Goal: Information Seeking & Learning: Learn about a topic

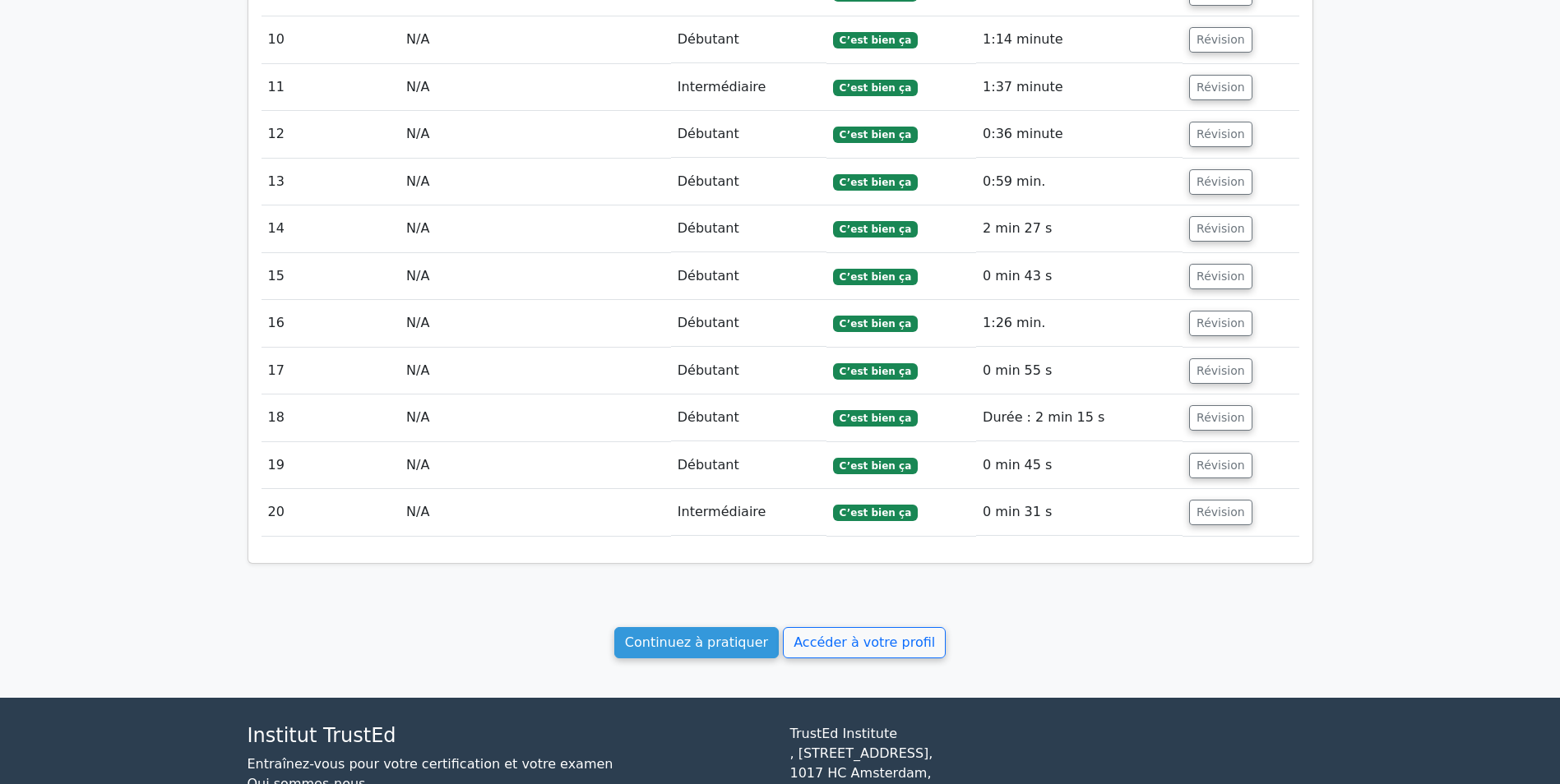
scroll to position [2037, 0]
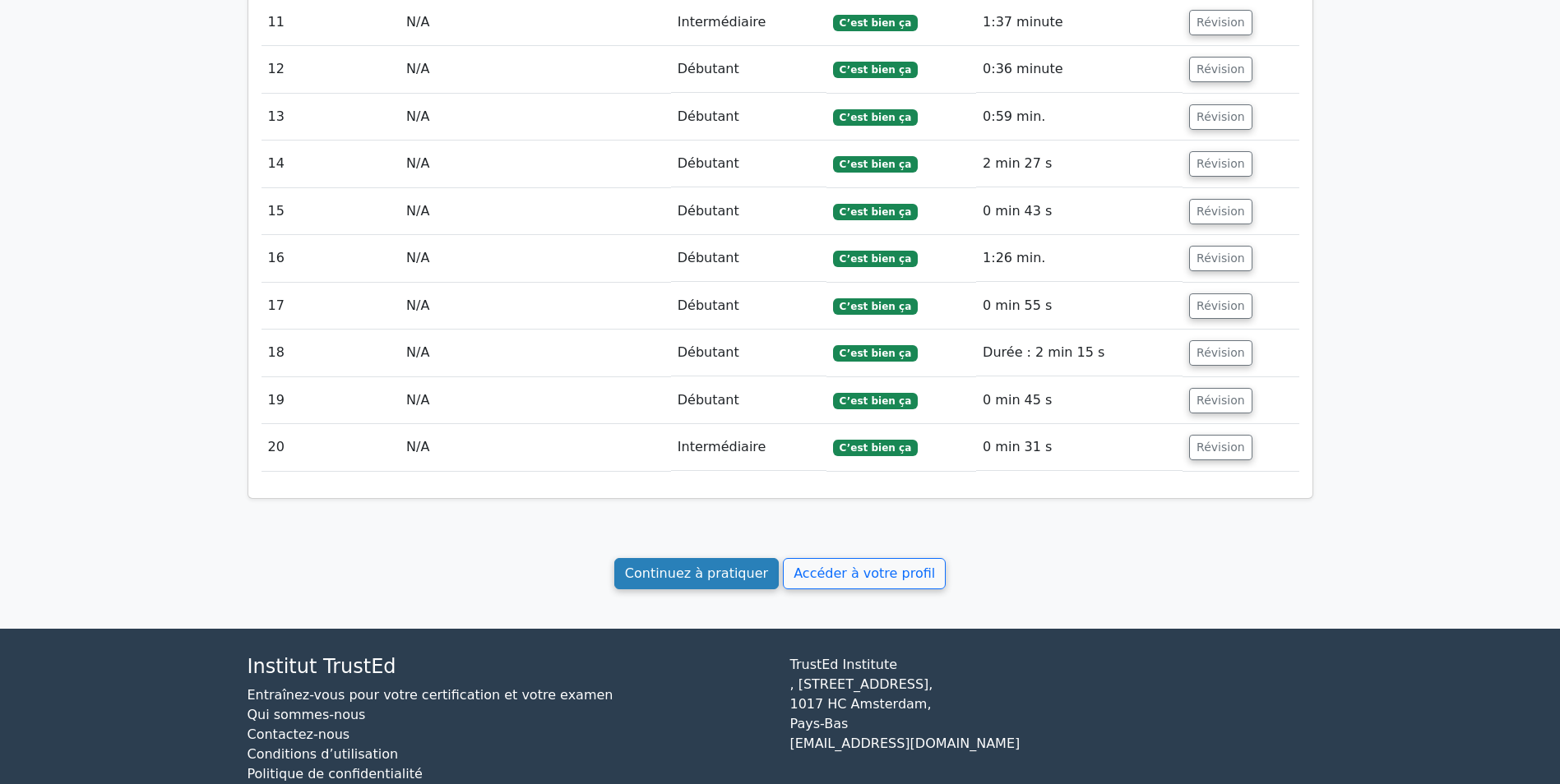
click at [704, 558] on link "Continuez à pratiquer" at bounding box center [696, 574] width 165 height 31
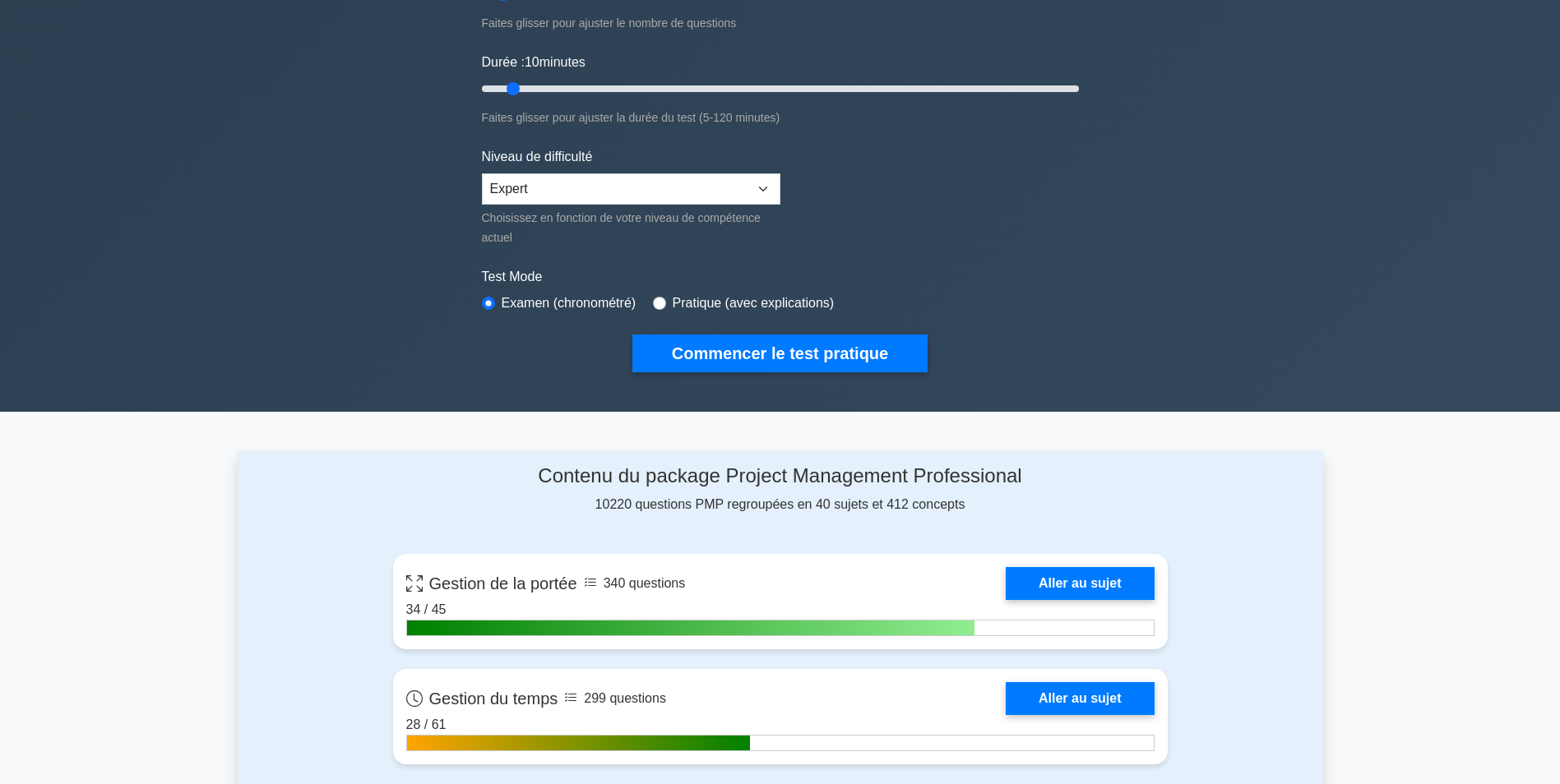
scroll to position [432, 0]
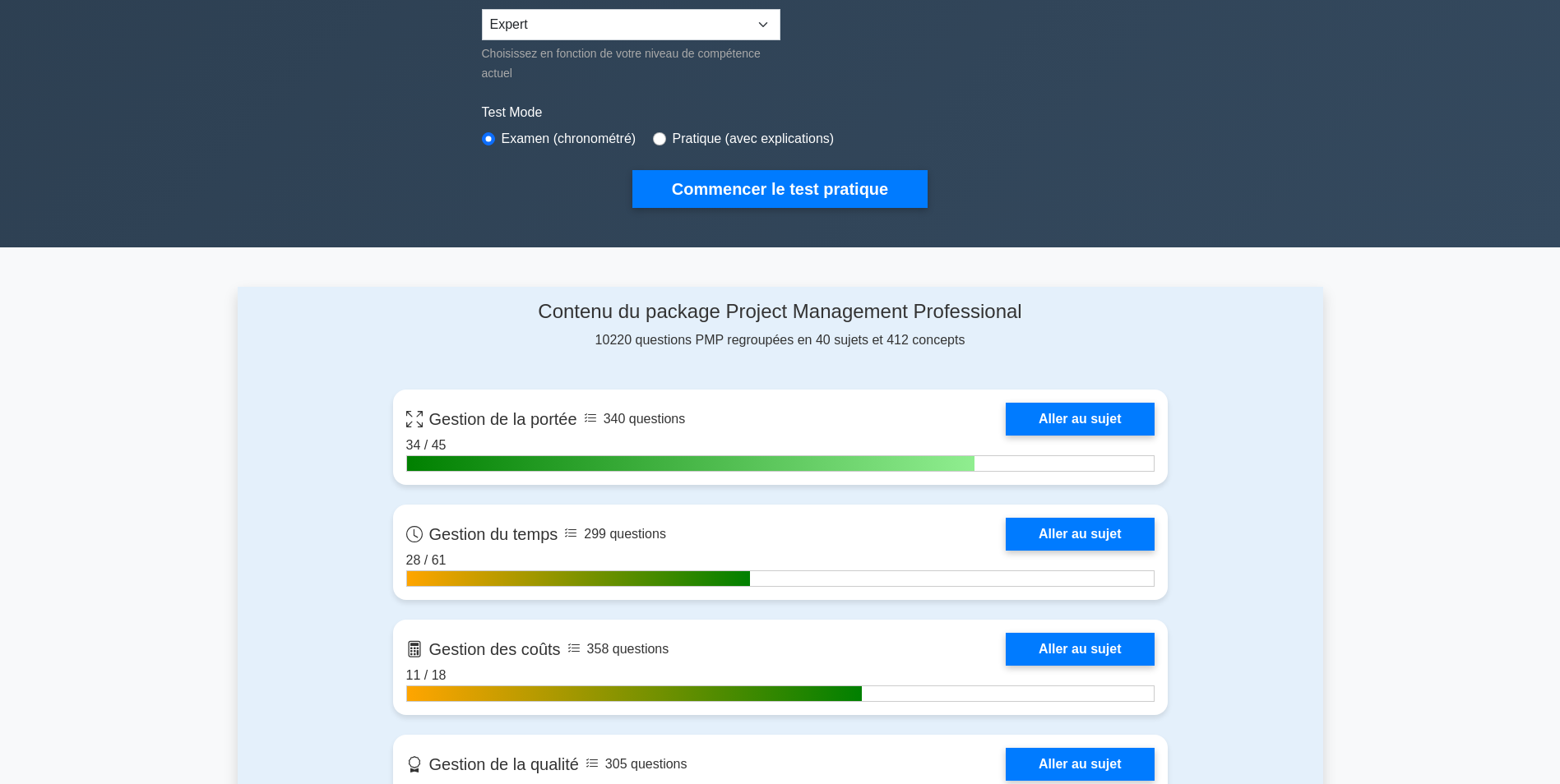
click at [903, 340] on font "10220 questions PMP regroupées en 40 sujets et 412 concepts" at bounding box center [780, 340] width 370 height 14
click at [838, 336] on font "10220 questions PMP regroupées en 40 sujets et 412 concepts" at bounding box center [780, 340] width 370 height 14
click at [693, 336] on font "10220 questions PMP regroupées en 40 sujets et 412 concepts" at bounding box center [780, 340] width 370 height 14
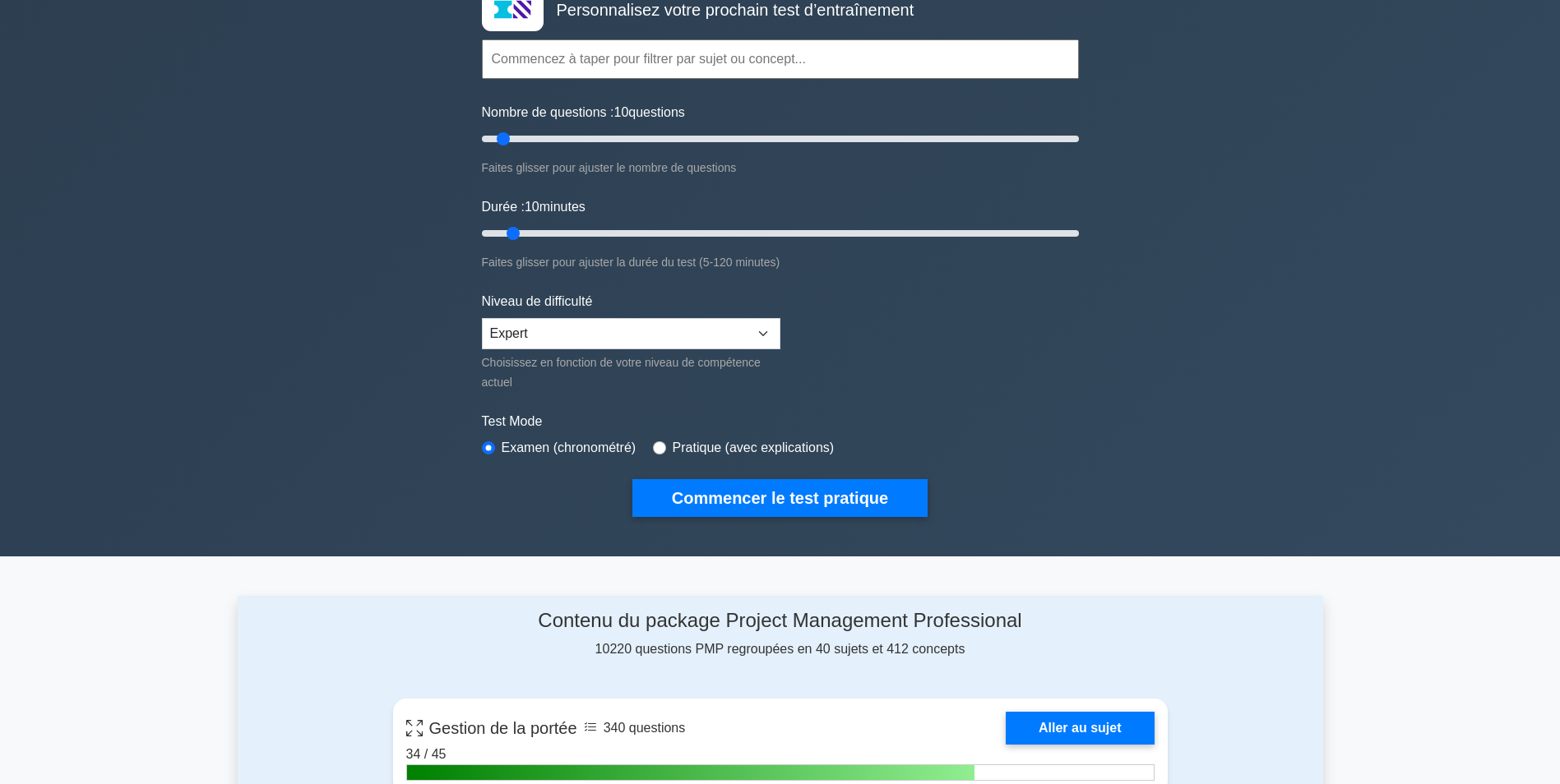
scroll to position [0, 0]
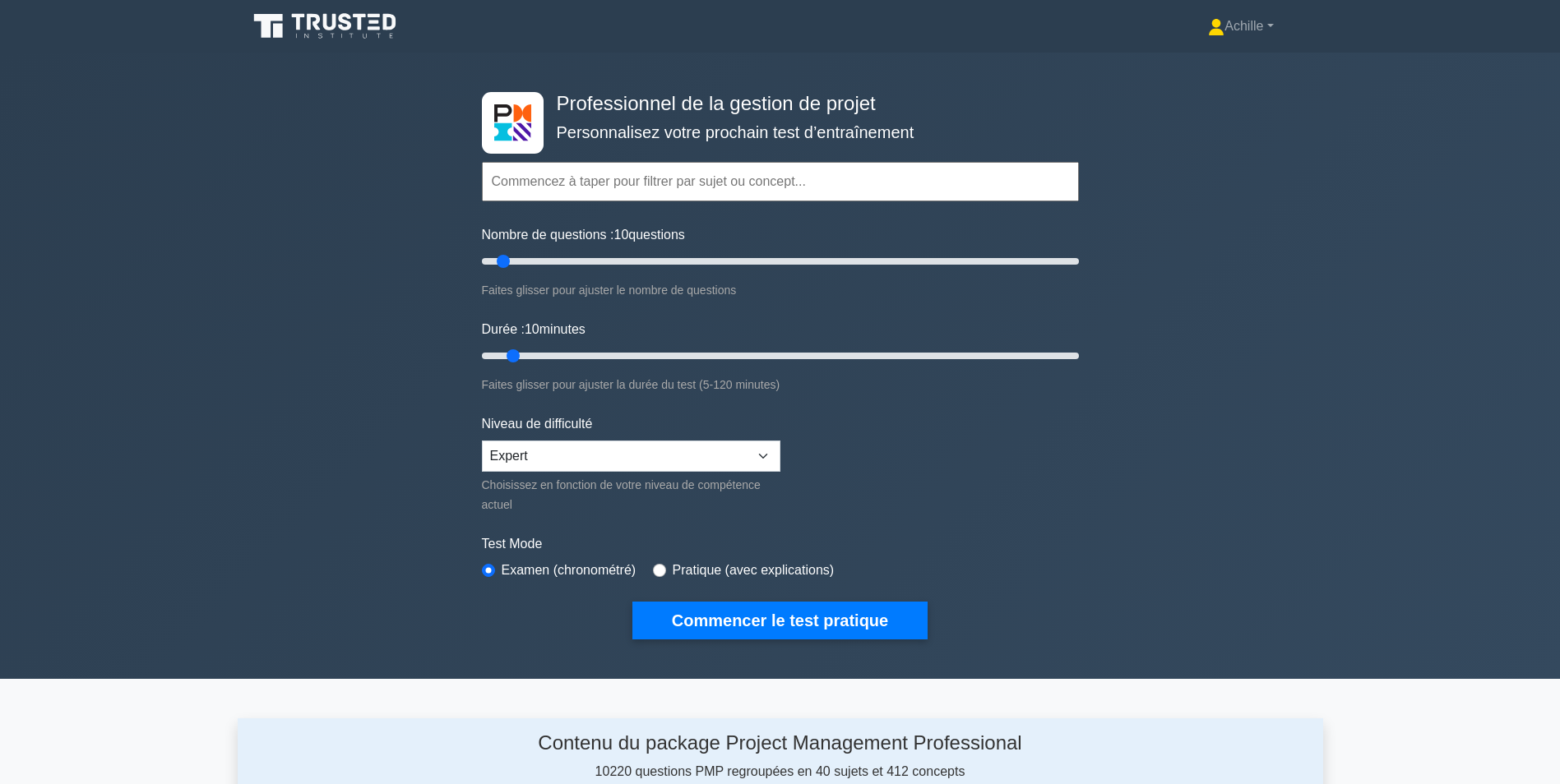
click at [340, 25] on icon at bounding box center [345, 22] width 13 height 17
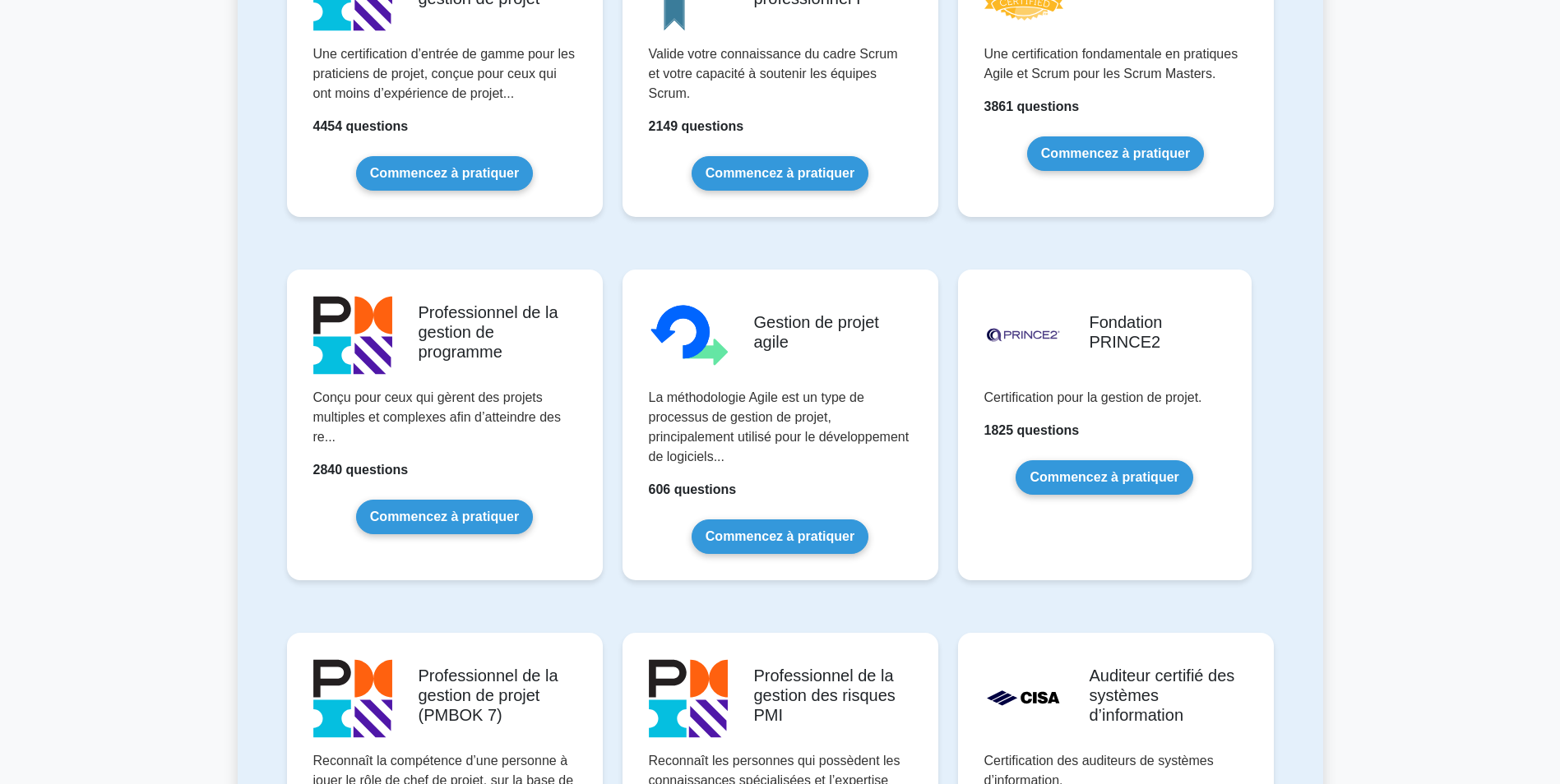
scroll to position [904, 0]
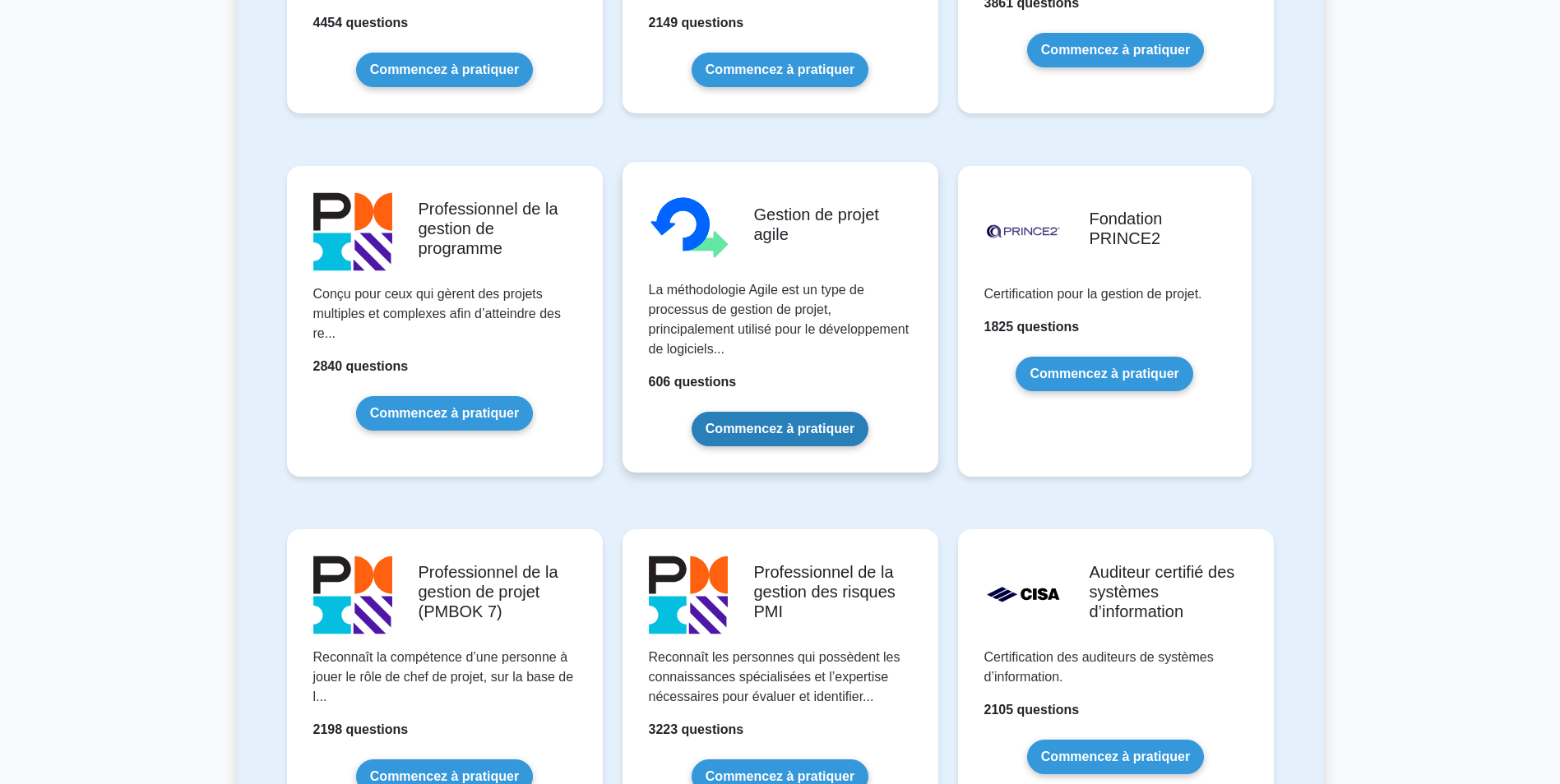
click at [758, 426] on link "Commencez à pratiquer" at bounding box center [780, 429] width 177 height 34
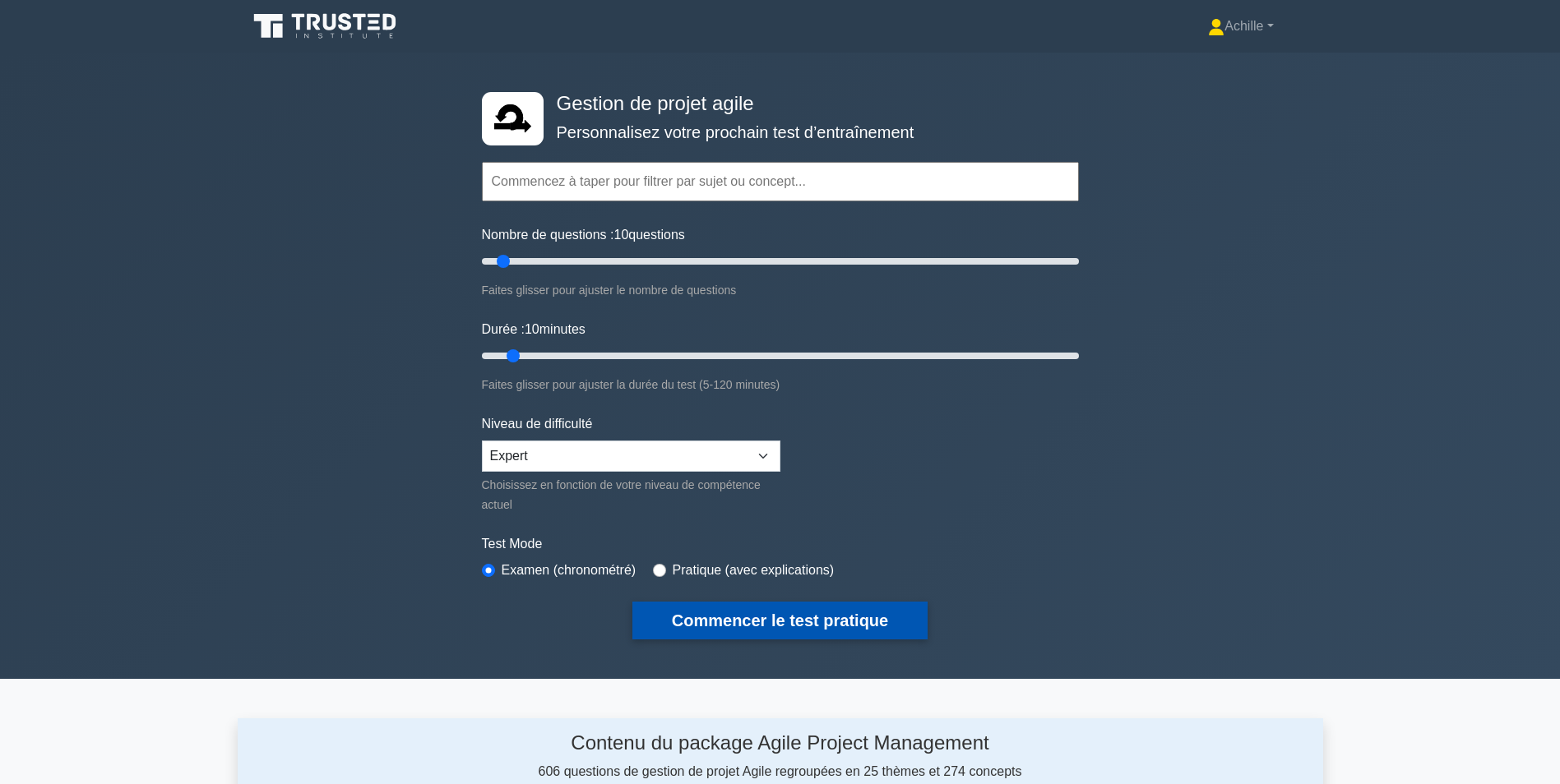
click at [762, 619] on button "Commencer le test pratique" at bounding box center [780, 620] width 295 height 38
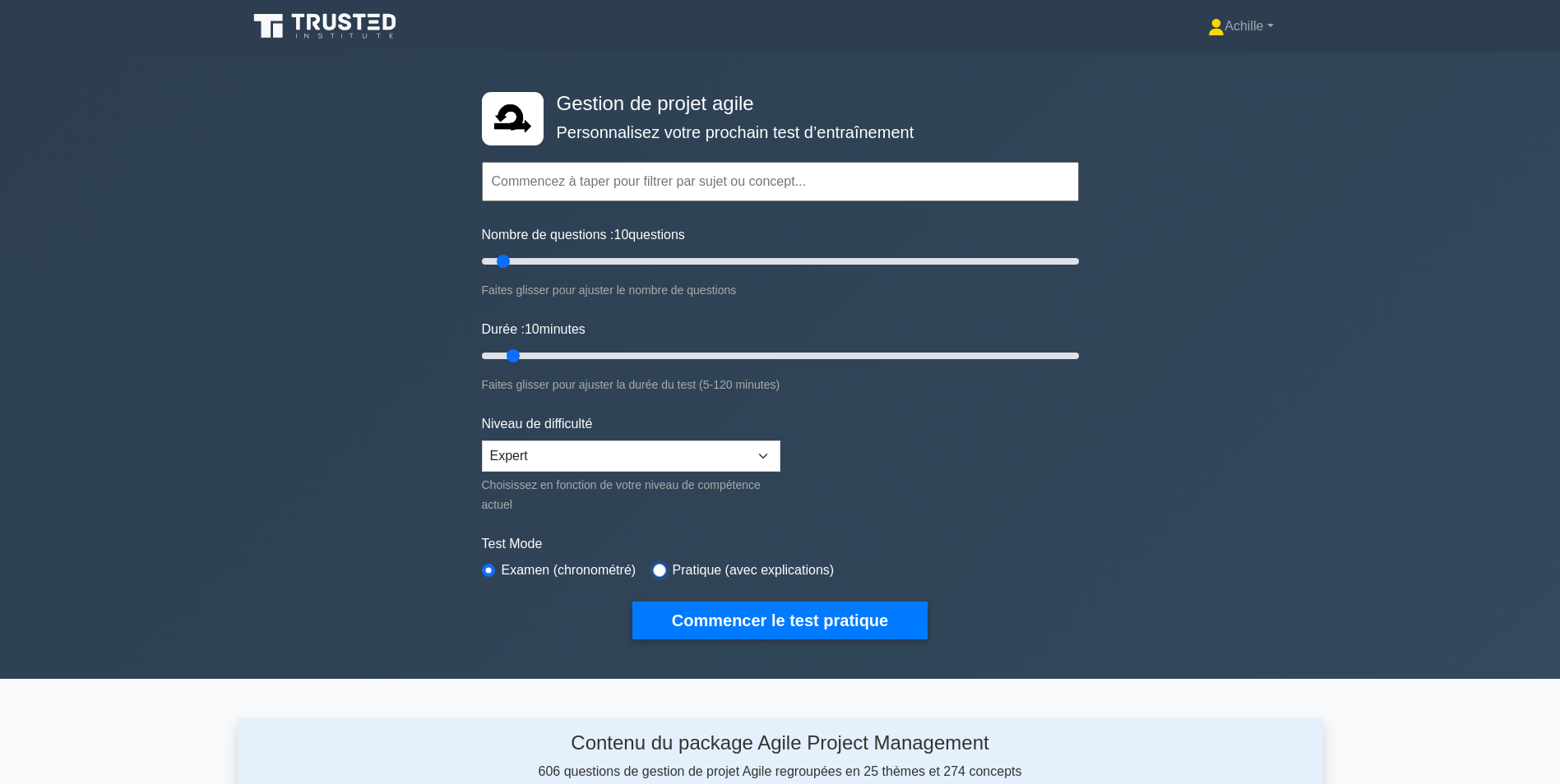
click at [659, 570] on input "radio" at bounding box center [659, 570] width 13 height 13
radio input "true"
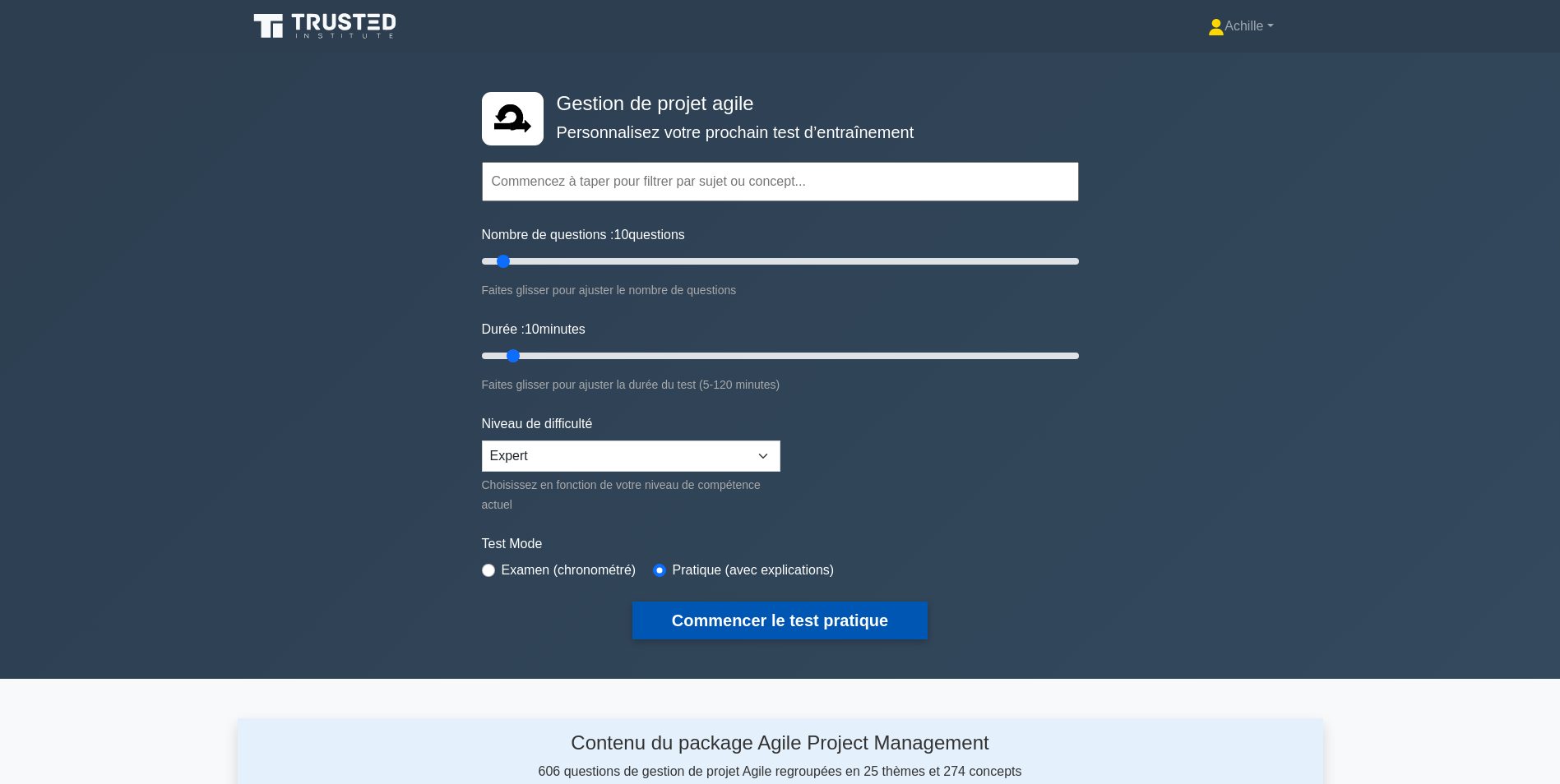
click at [697, 612] on button "Commencer le test pratique" at bounding box center [780, 620] width 295 height 38
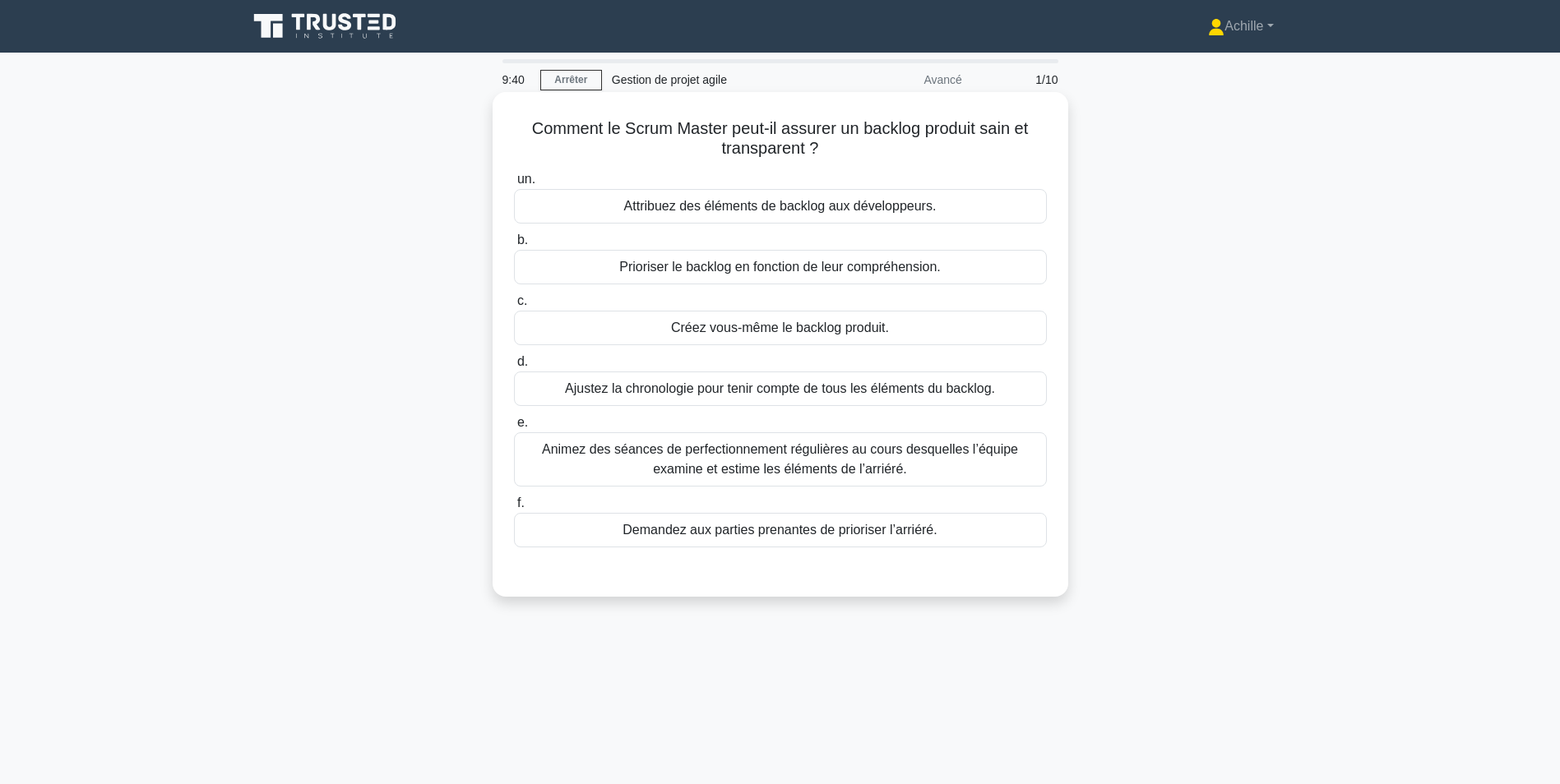
click at [642, 461] on div "Animez des séances de perfectionnement régulières au cours desquelles l’équipe …" at bounding box center [780, 459] width 533 height 54
click at [514, 428] on input "e. Animez des séances de perfectionnement régulières au cours desquelles l’équi…" at bounding box center [514, 423] width 0 height 11
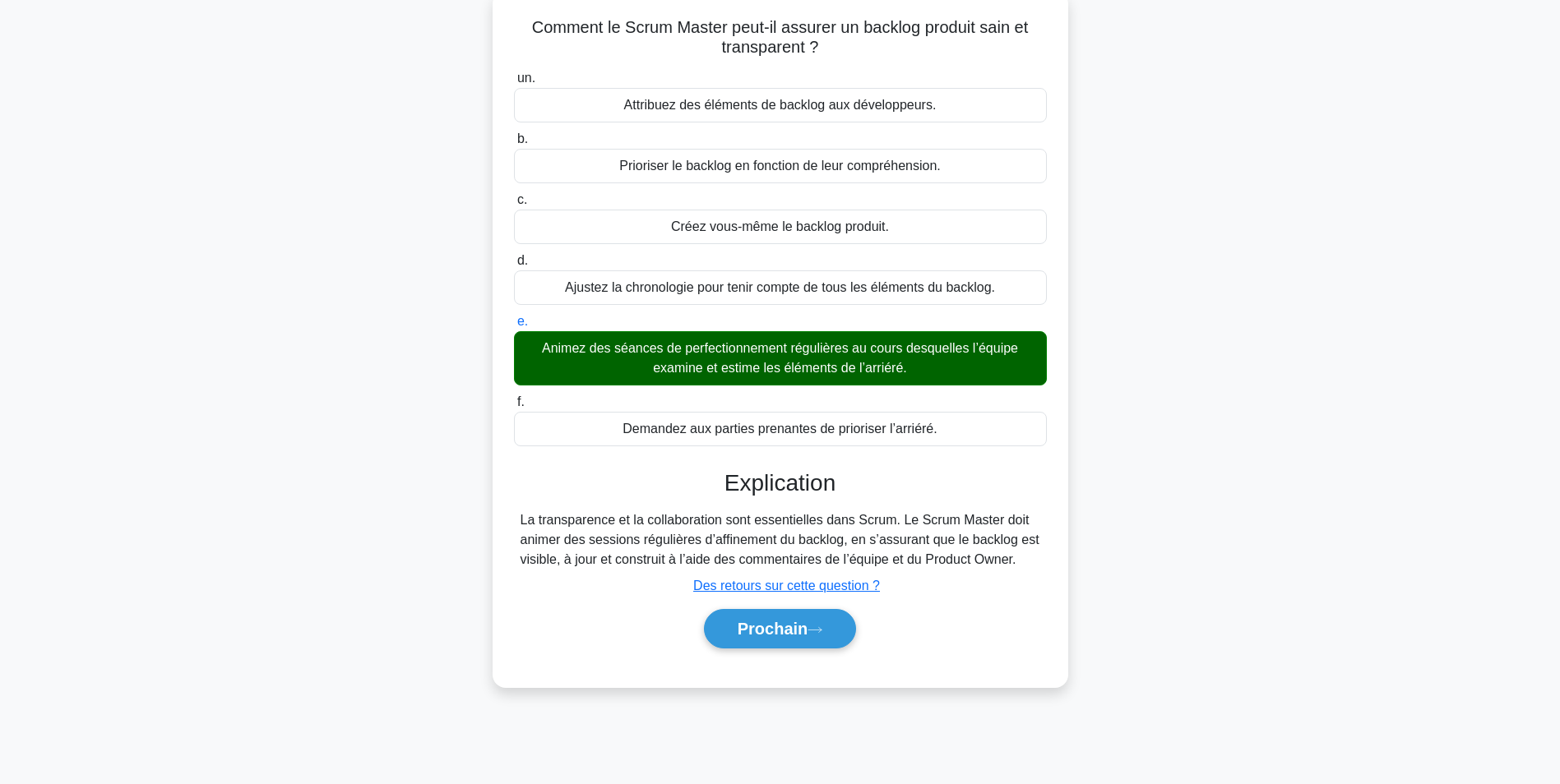
scroll to position [103, 0]
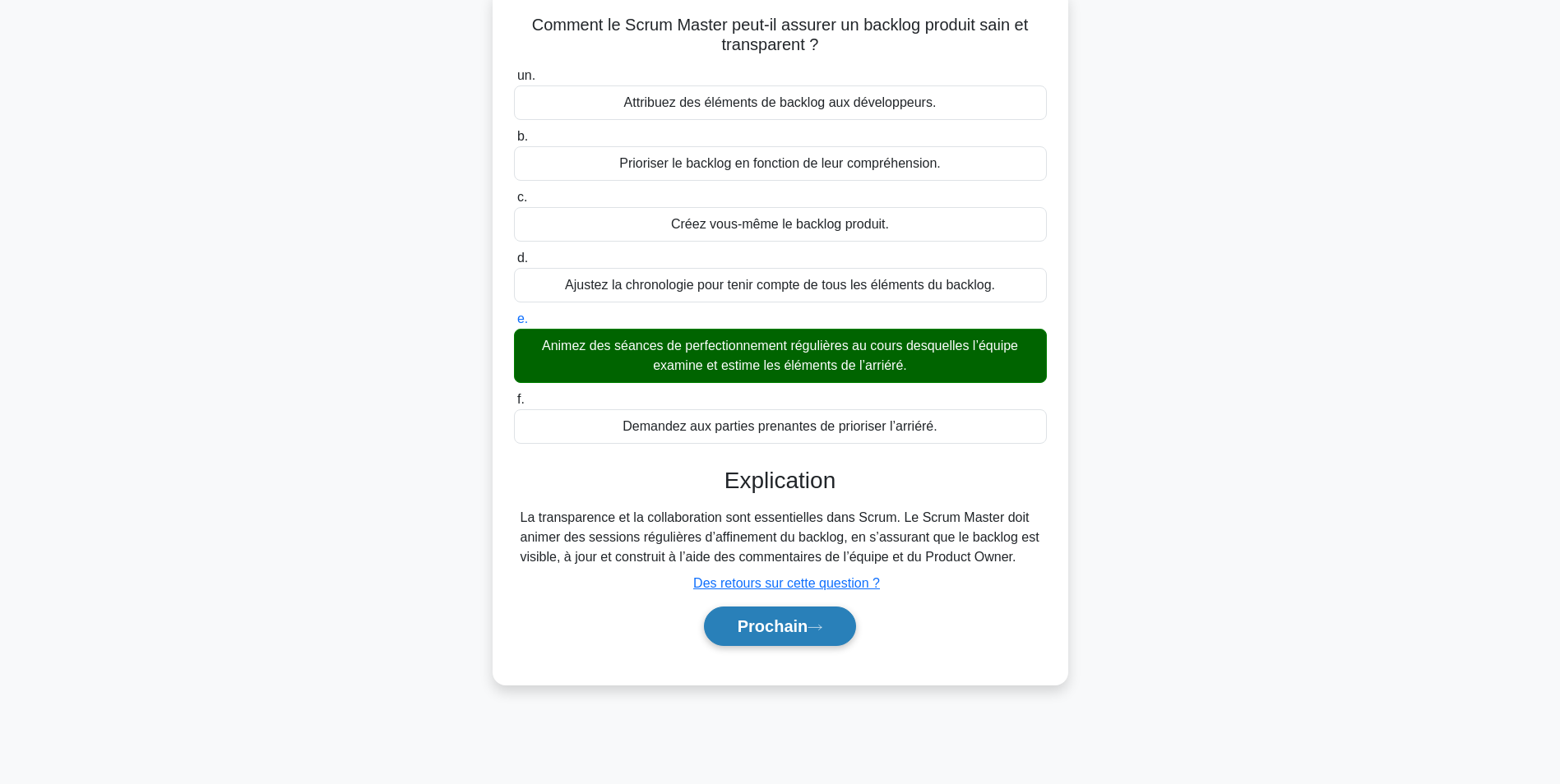
click at [776, 625] on font "Prochain" at bounding box center [773, 627] width 71 height 18
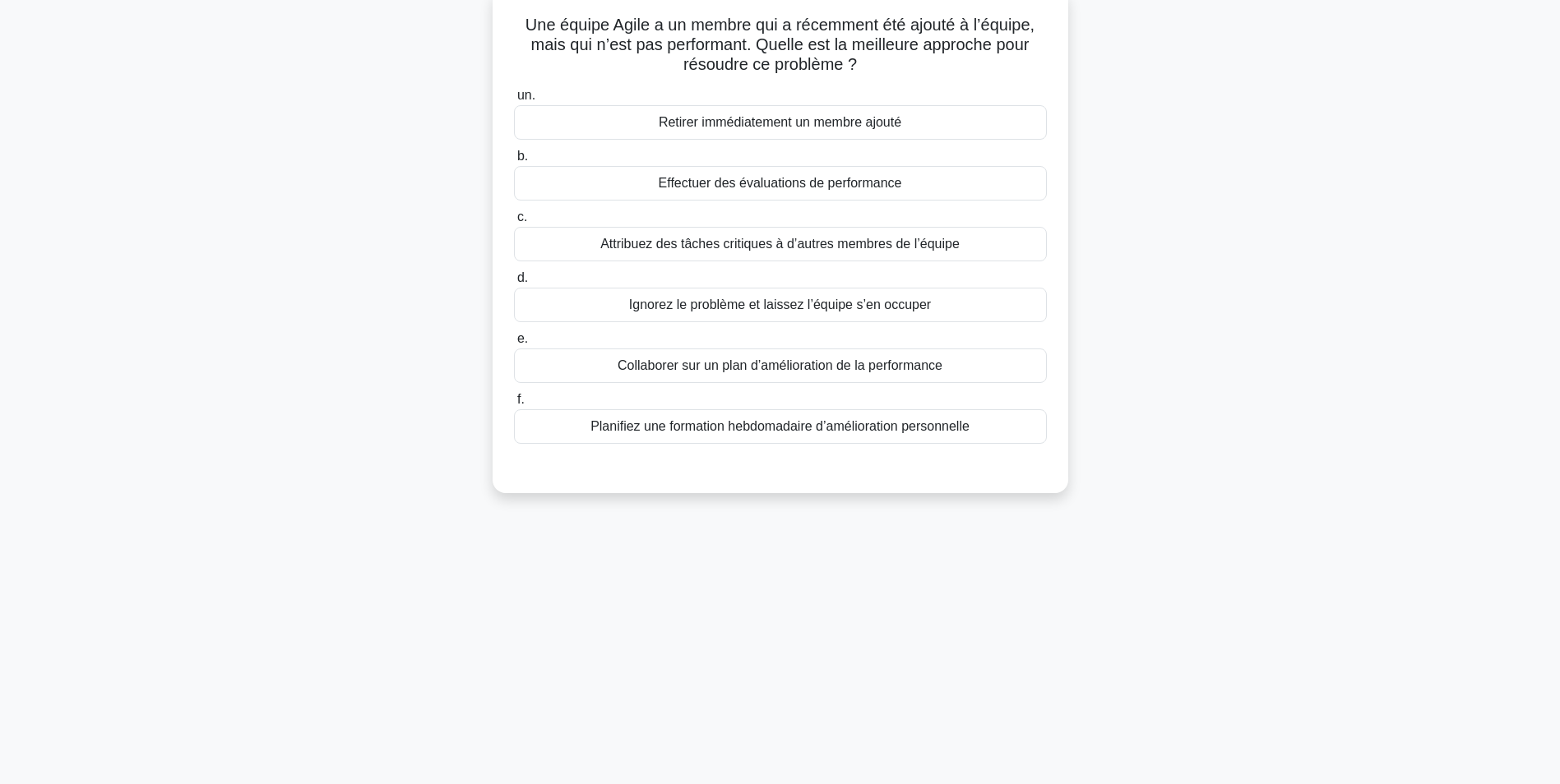
click at [801, 370] on div "Collaborer sur un plan d’amélioration de la performance" at bounding box center [780, 366] width 533 height 34
click at [514, 344] on input "e. Collaborer sur un plan d’amélioration de la performance" at bounding box center [514, 339] width 0 height 11
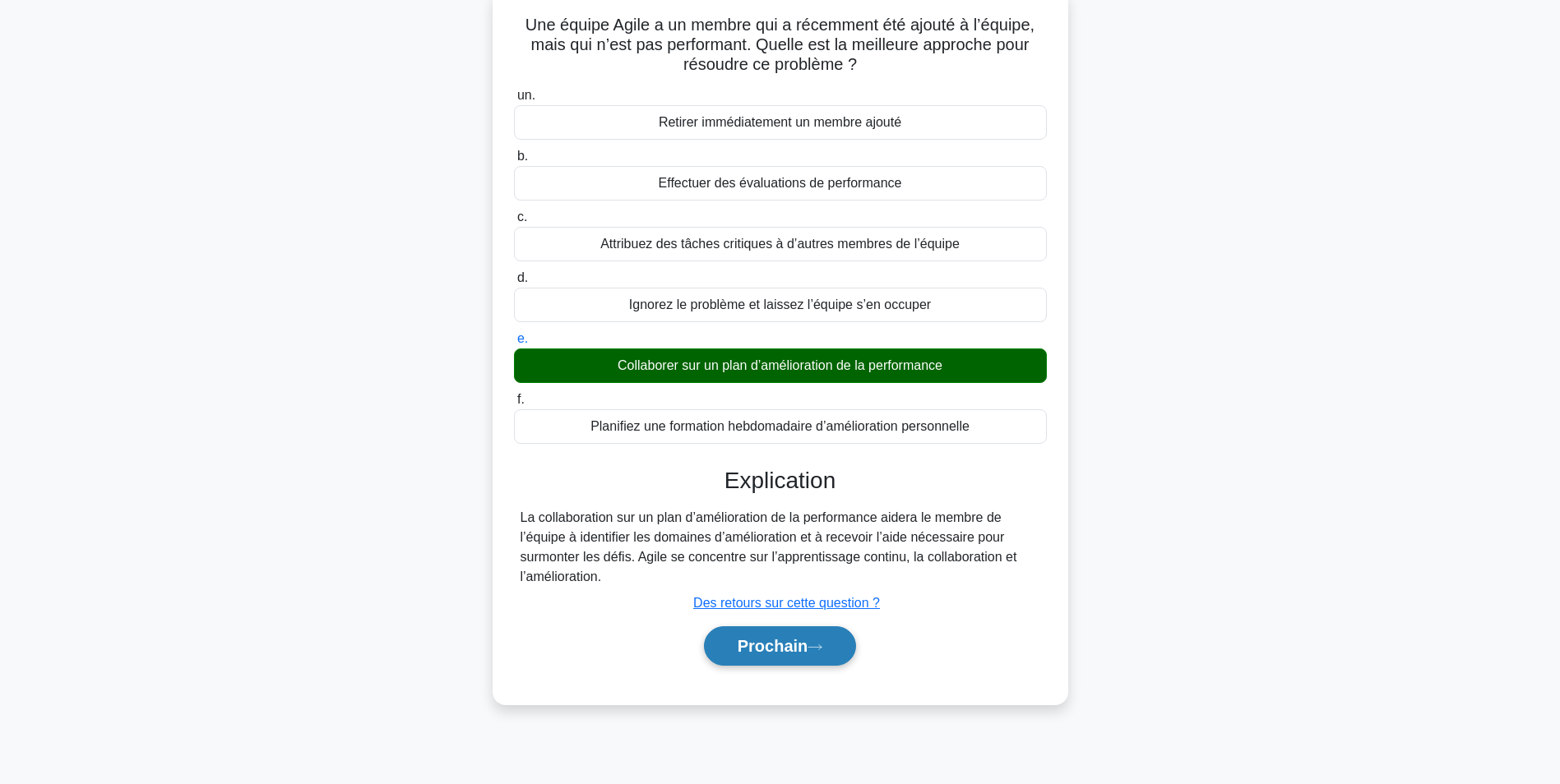
click at [790, 646] on font "Prochain" at bounding box center [773, 646] width 71 height 18
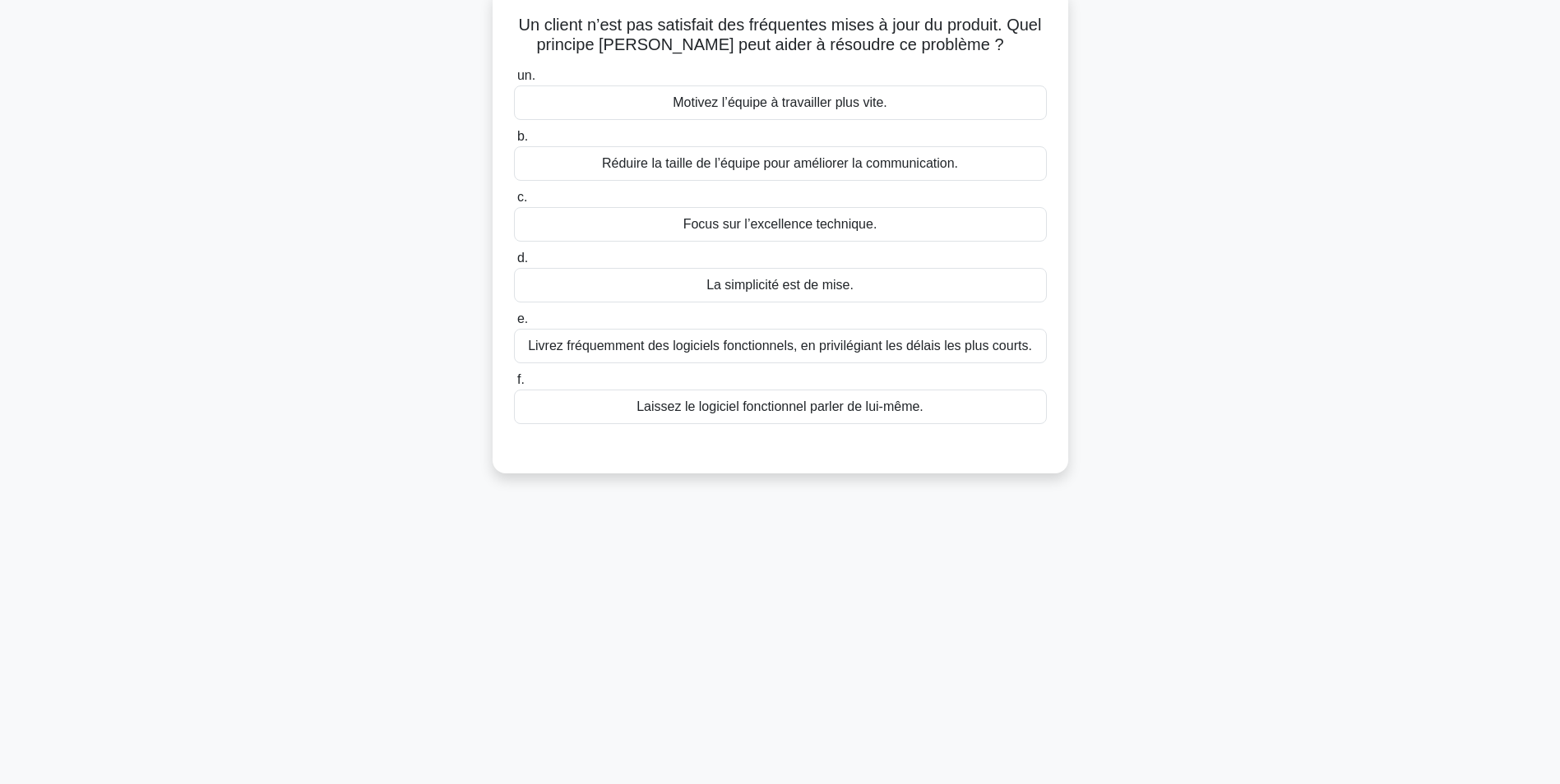
click at [674, 343] on div "Livrez fréquemment des logiciels fonctionnels, en privilégiant les délais les p…" at bounding box center [780, 346] width 533 height 34
click at [514, 325] on input "e. Livrez fréquemment des logiciels fonctionnels, en privilégiant les délais le…" at bounding box center [514, 319] width 0 height 11
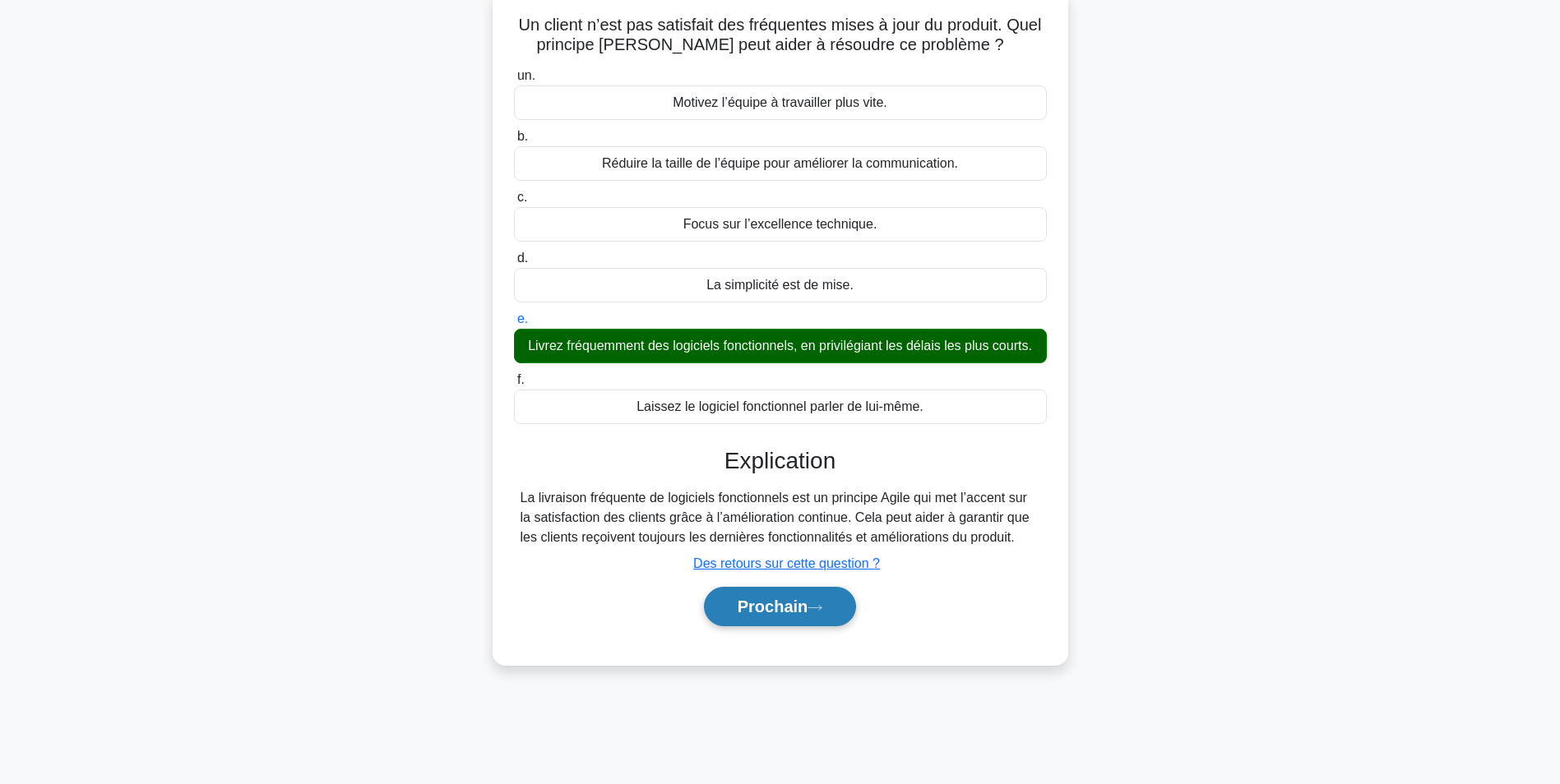
click at [781, 601] on font "Prochain" at bounding box center [773, 607] width 71 height 18
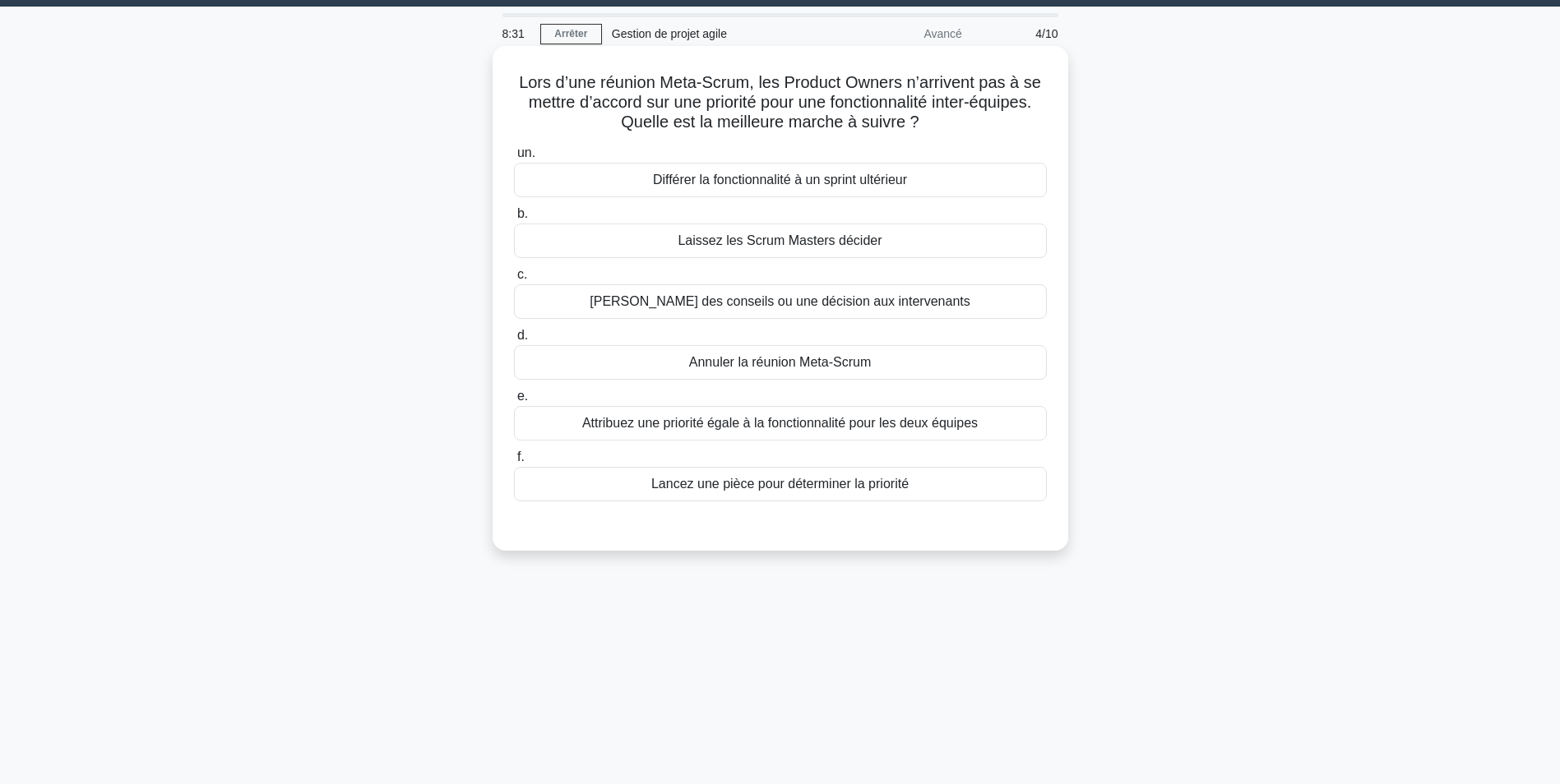
scroll to position [0, 0]
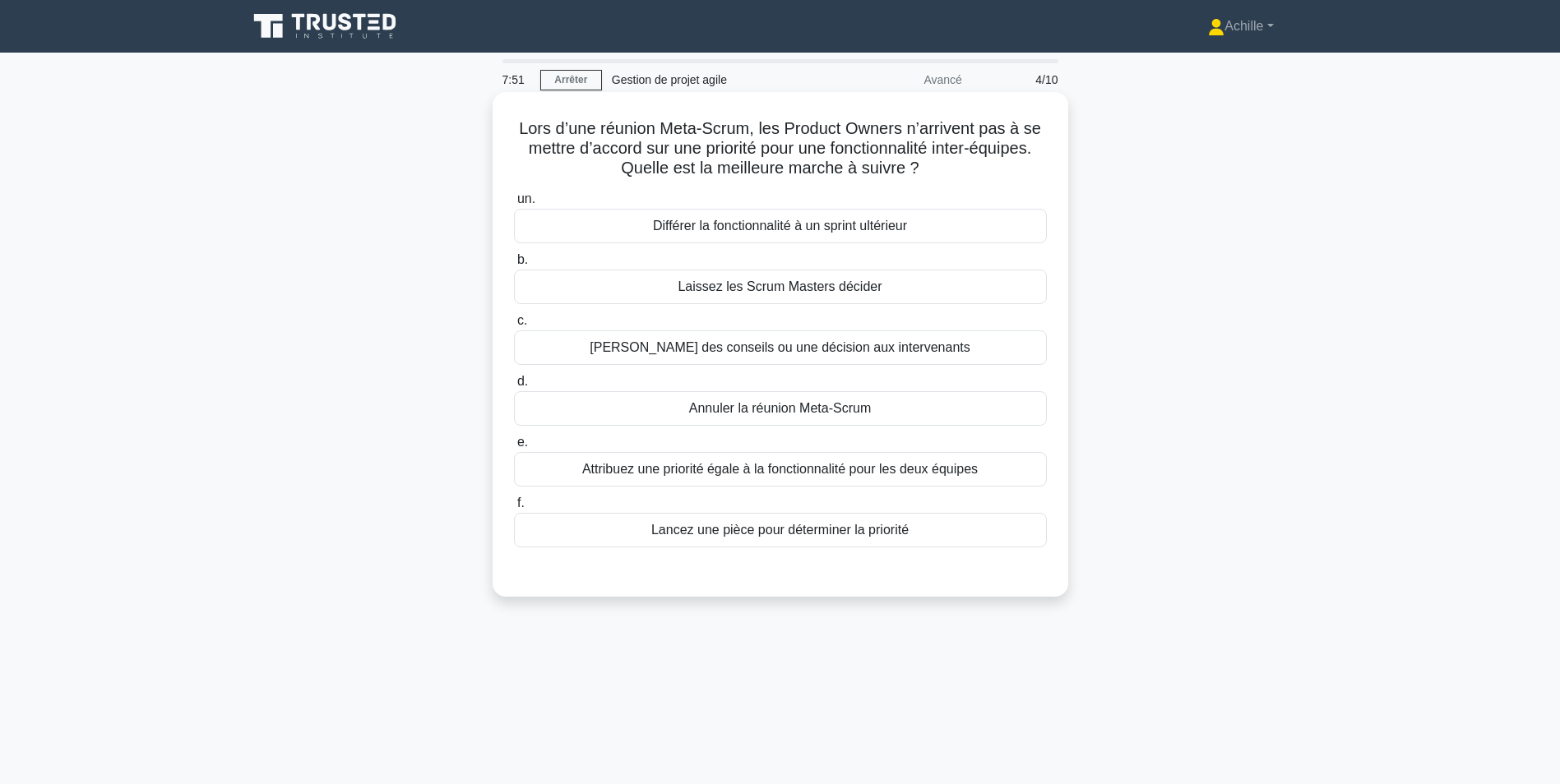
click at [876, 352] on div "Demander des conseils ou une décision aux intervenants" at bounding box center [780, 347] width 533 height 34
click at [514, 326] on input "c. Demander des conseils ou une décision aux intervenants" at bounding box center [514, 321] width 0 height 11
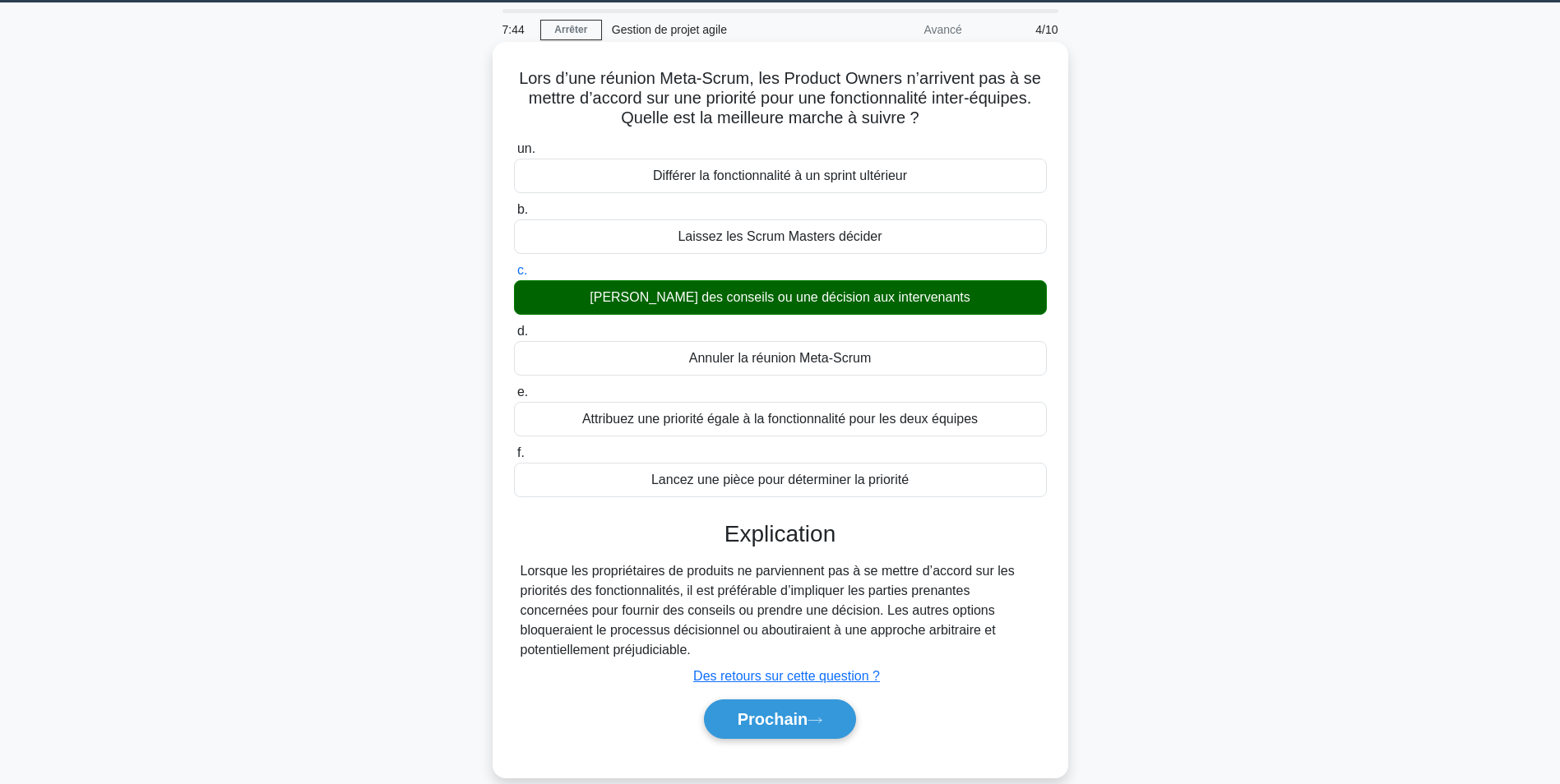
scroll to position [103, 0]
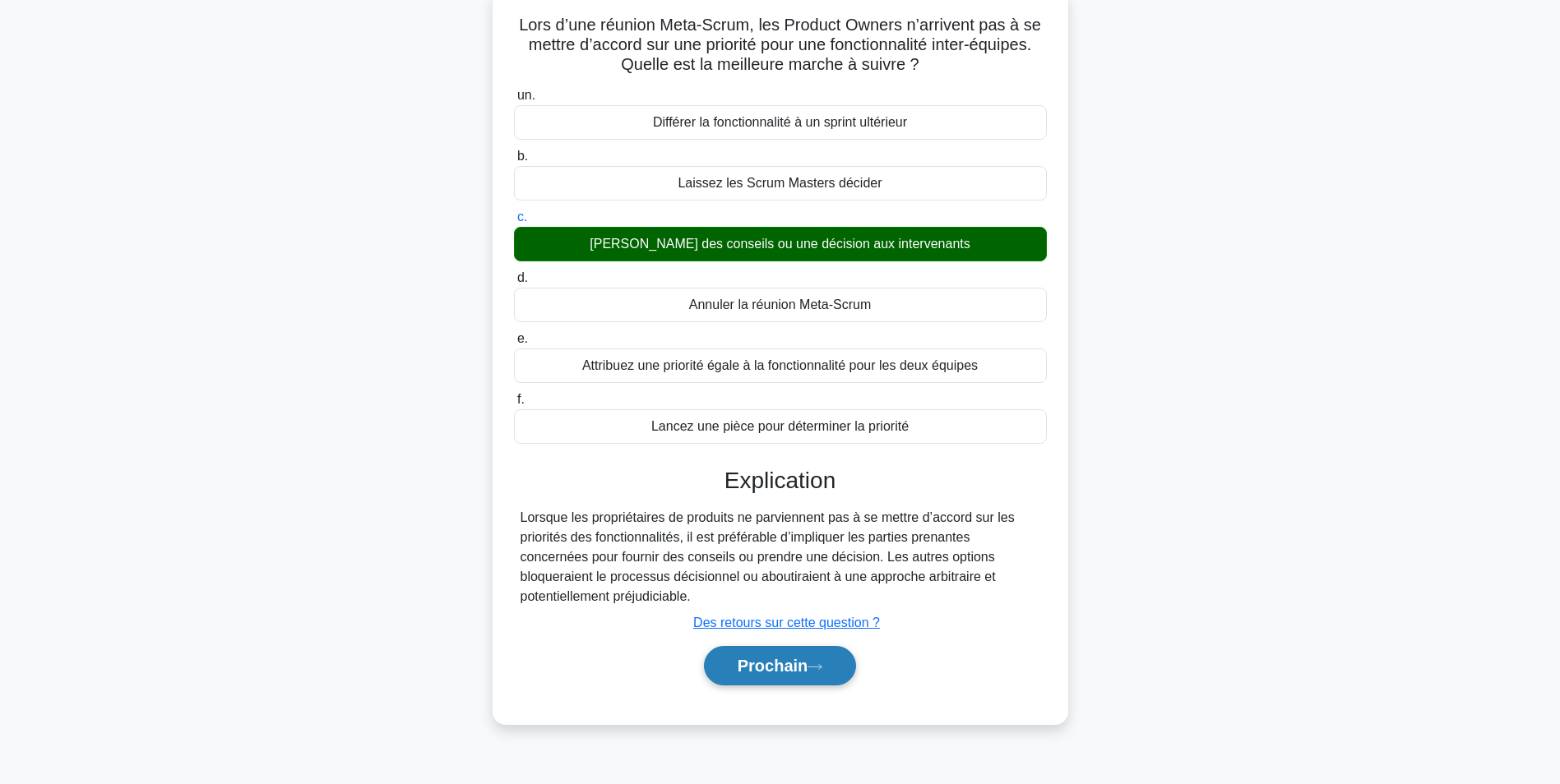
click at [759, 676] on button "Prochain" at bounding box center [781, 666] width 153 height 40
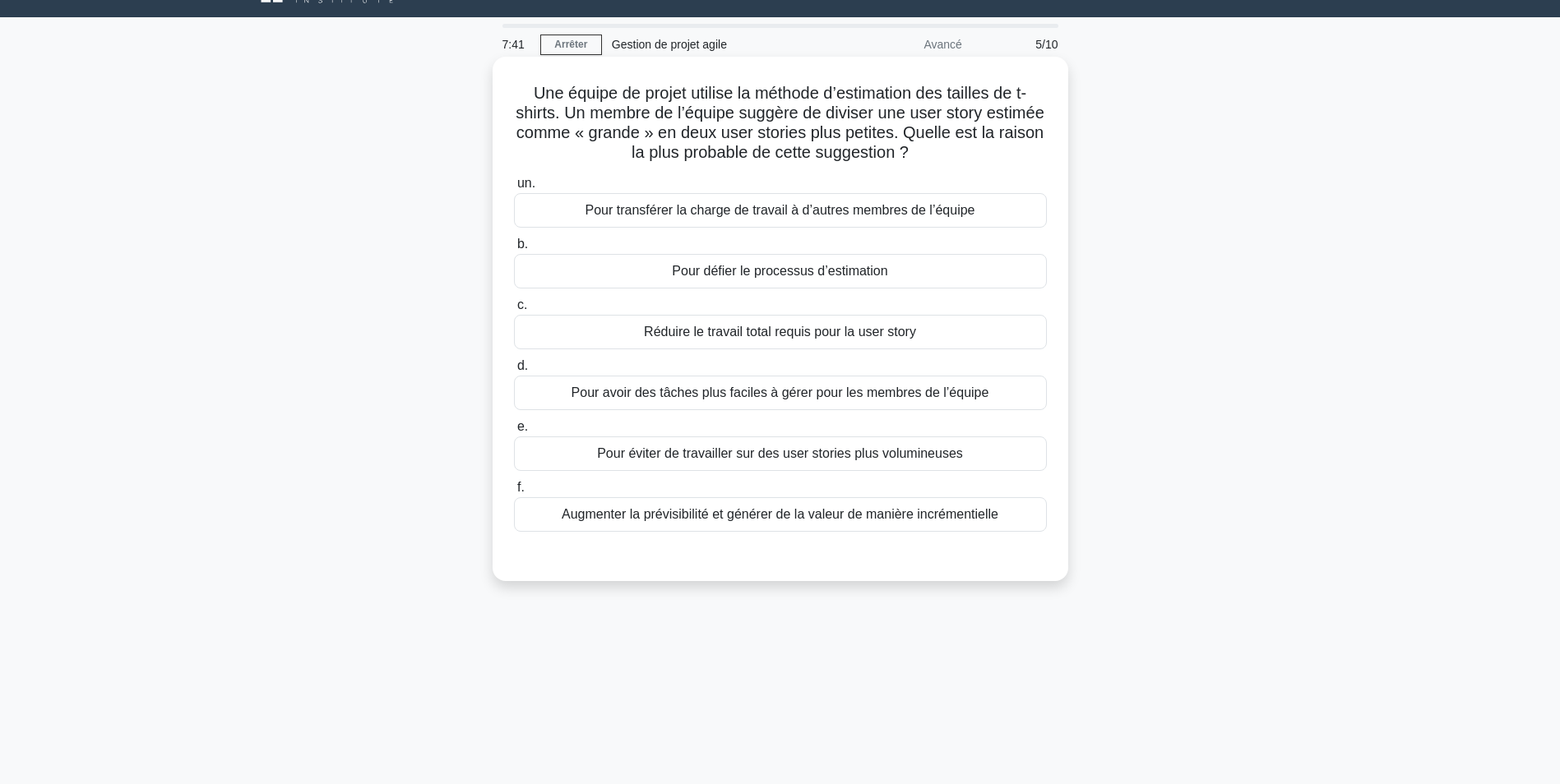
scroll to position [0, 0]
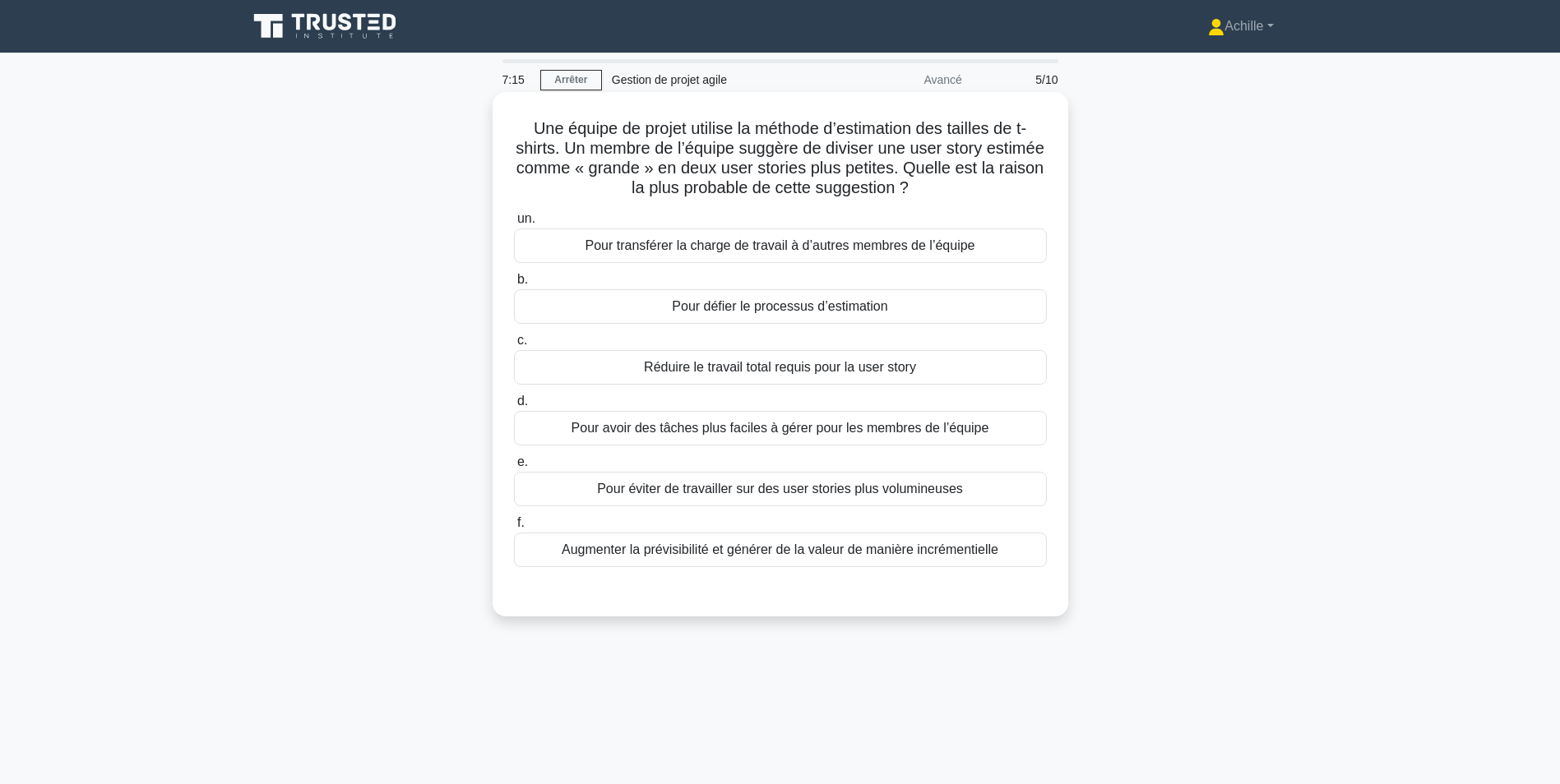
click at [743, 556] on div "Augmenter la prévisibilité et générer de la valeur de manière incrémentielle" at bounding box center [780, 549] width 533 height 34
click at [514, 529] on input "f. Augmenter la prévisibilité et générer de la valeur de manière incrémentielle" at bounding box center [514, 523] width 0 height 11
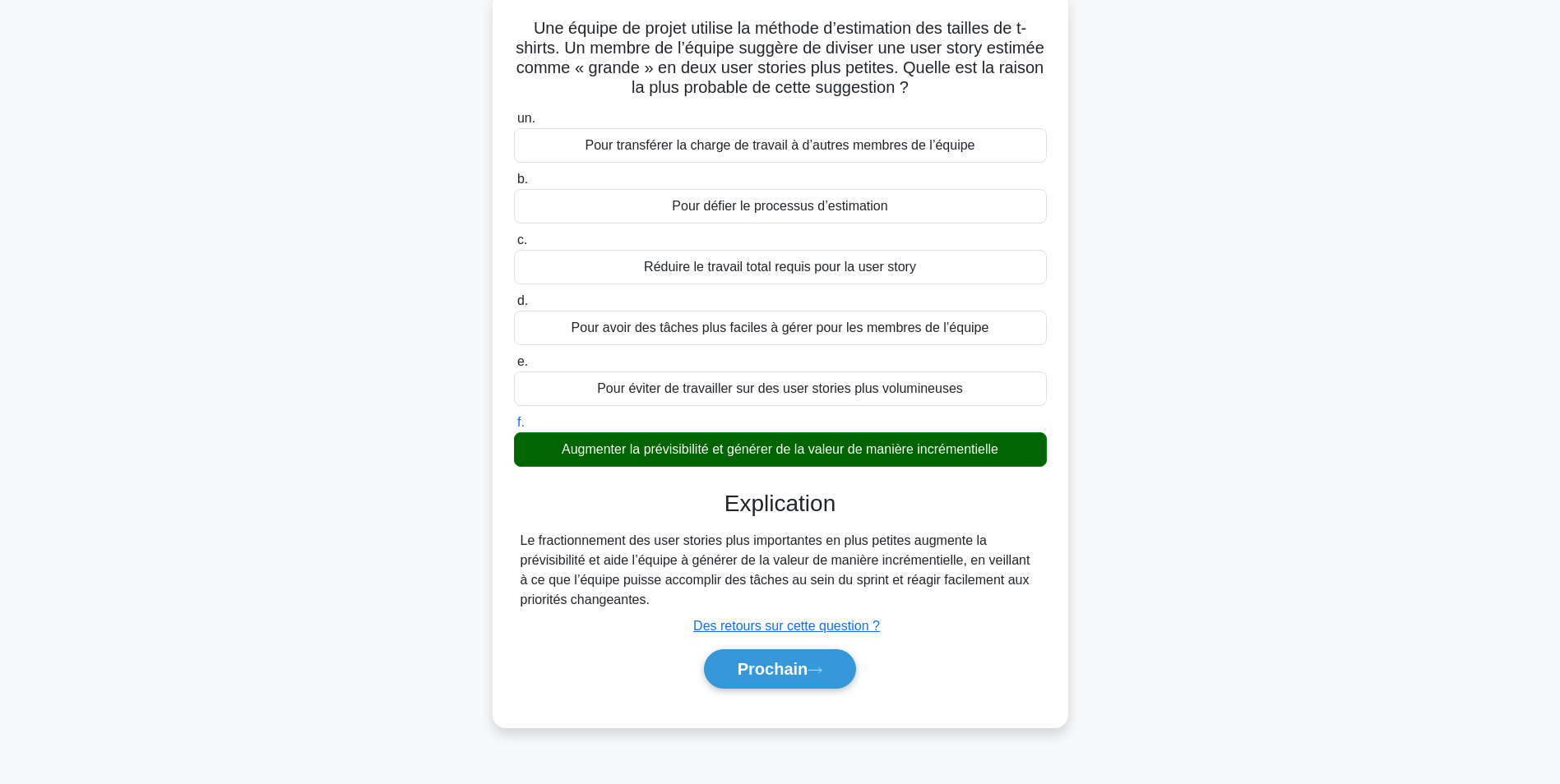
scroll to position [103, 0]
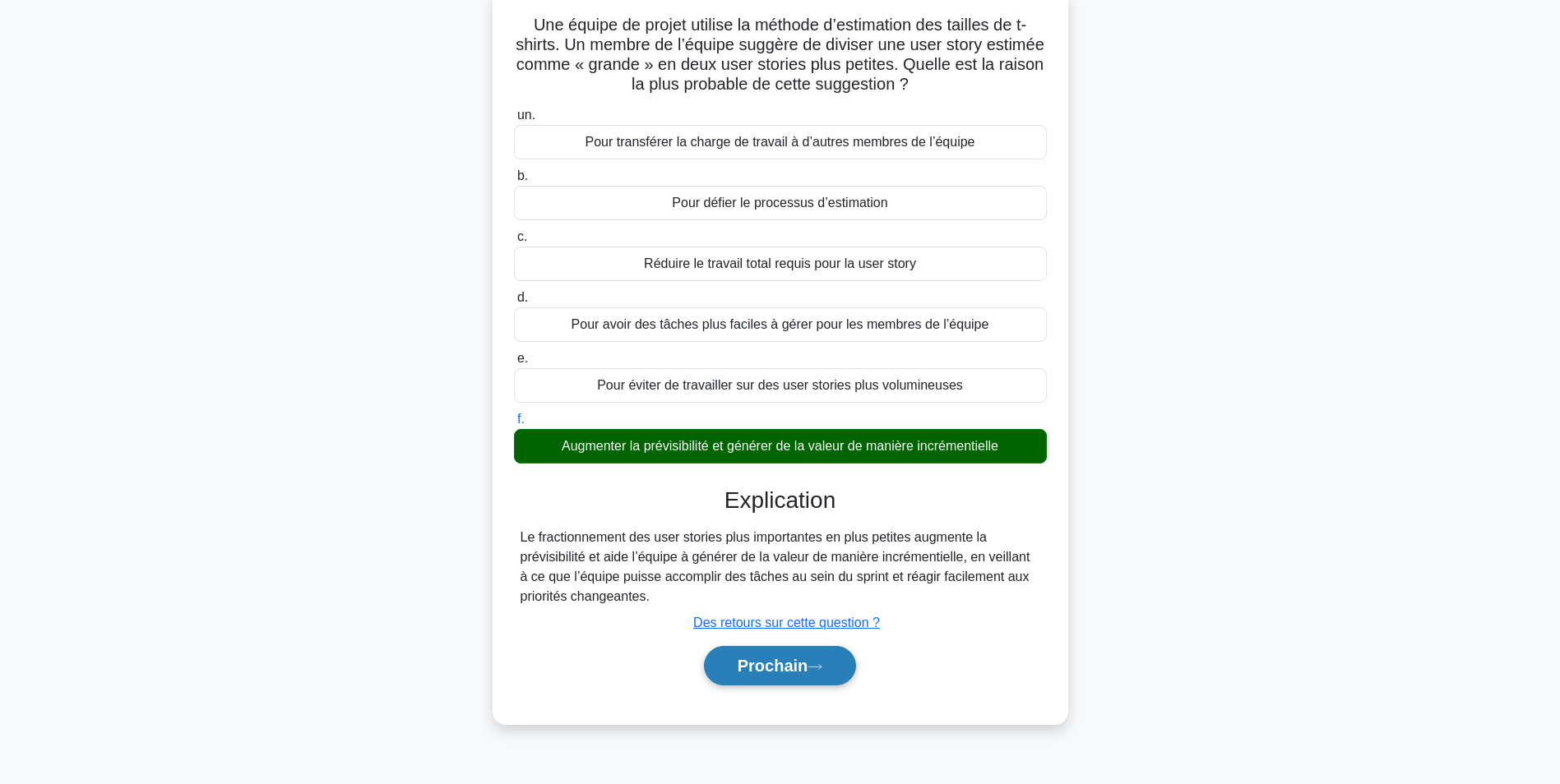
click at [750, 665] on font "Prochain" at bounding box center [773, 665] width 71 height 18
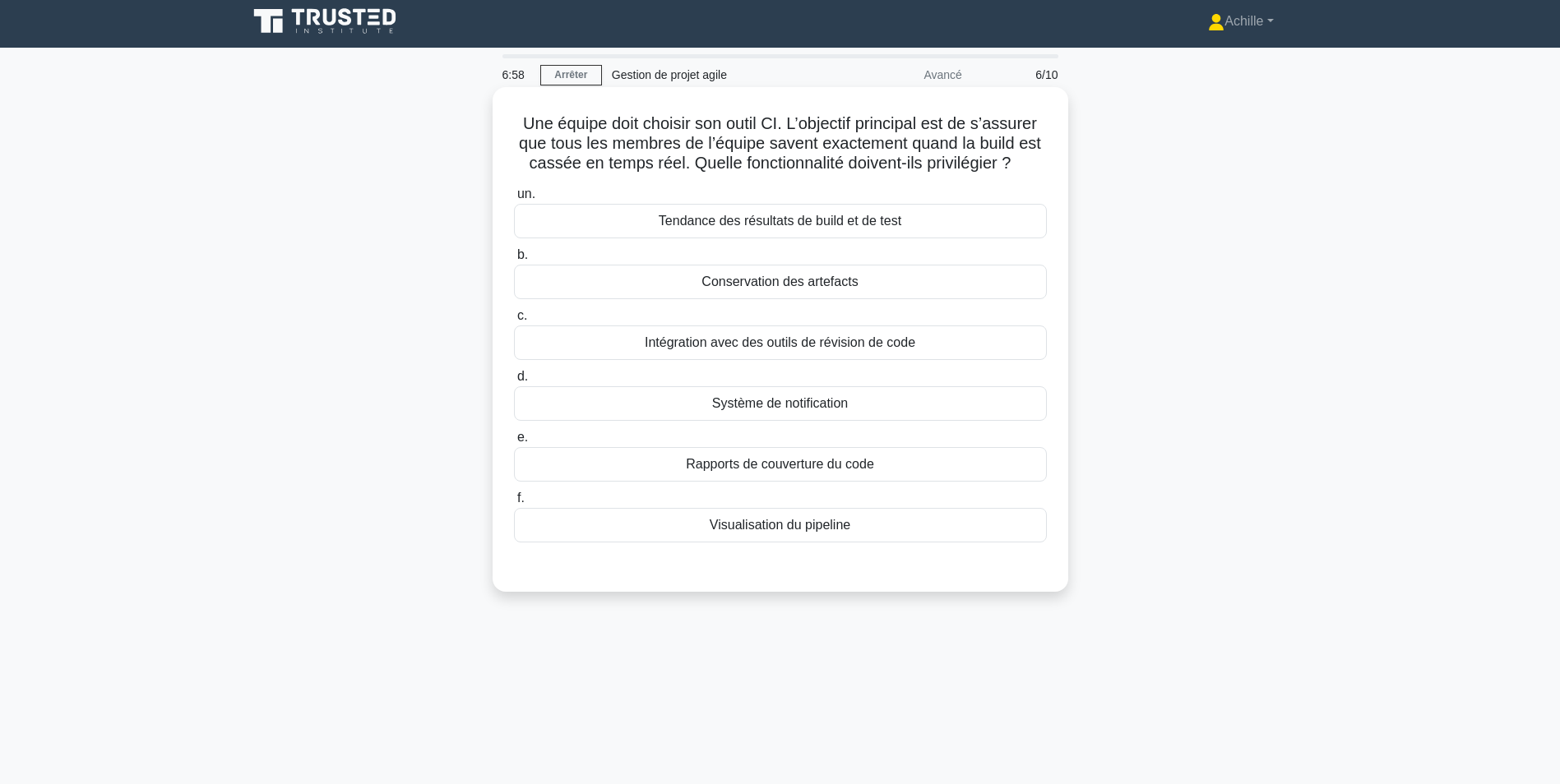
scroll to position [0, 0]
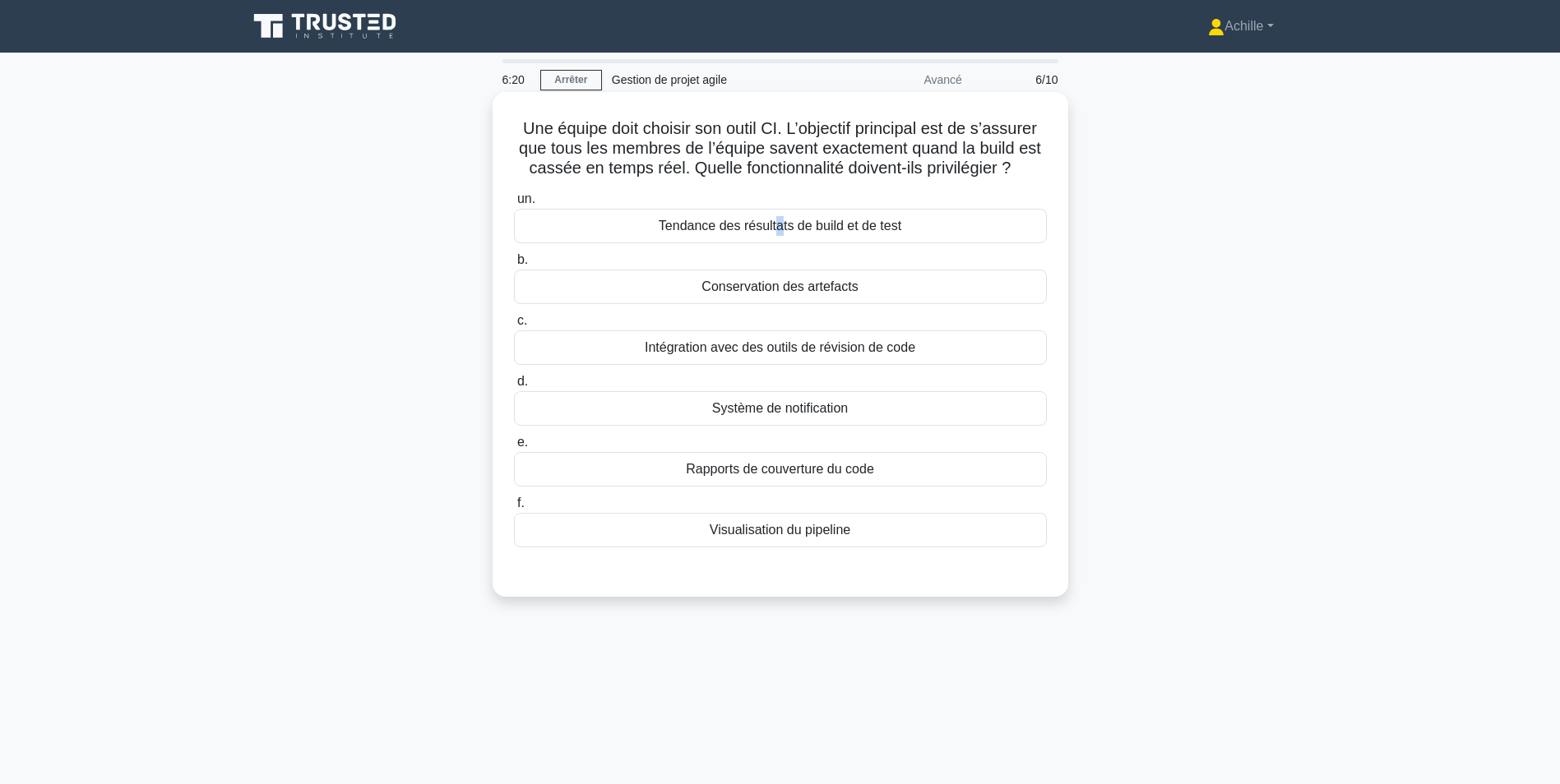
click at [771, 227] on div "Tendance des résultats de build et de test" at bounding box center [780, 226] width 533 height 34
click at [676, 226] on div "Tendance des résultats de build et de test" at bounding box center [780, 226] width 533 height 34
click at [514, 205] on input "un. Tendance des résultats de build et de test" at bounding box center [514, 200] width 0 height 11
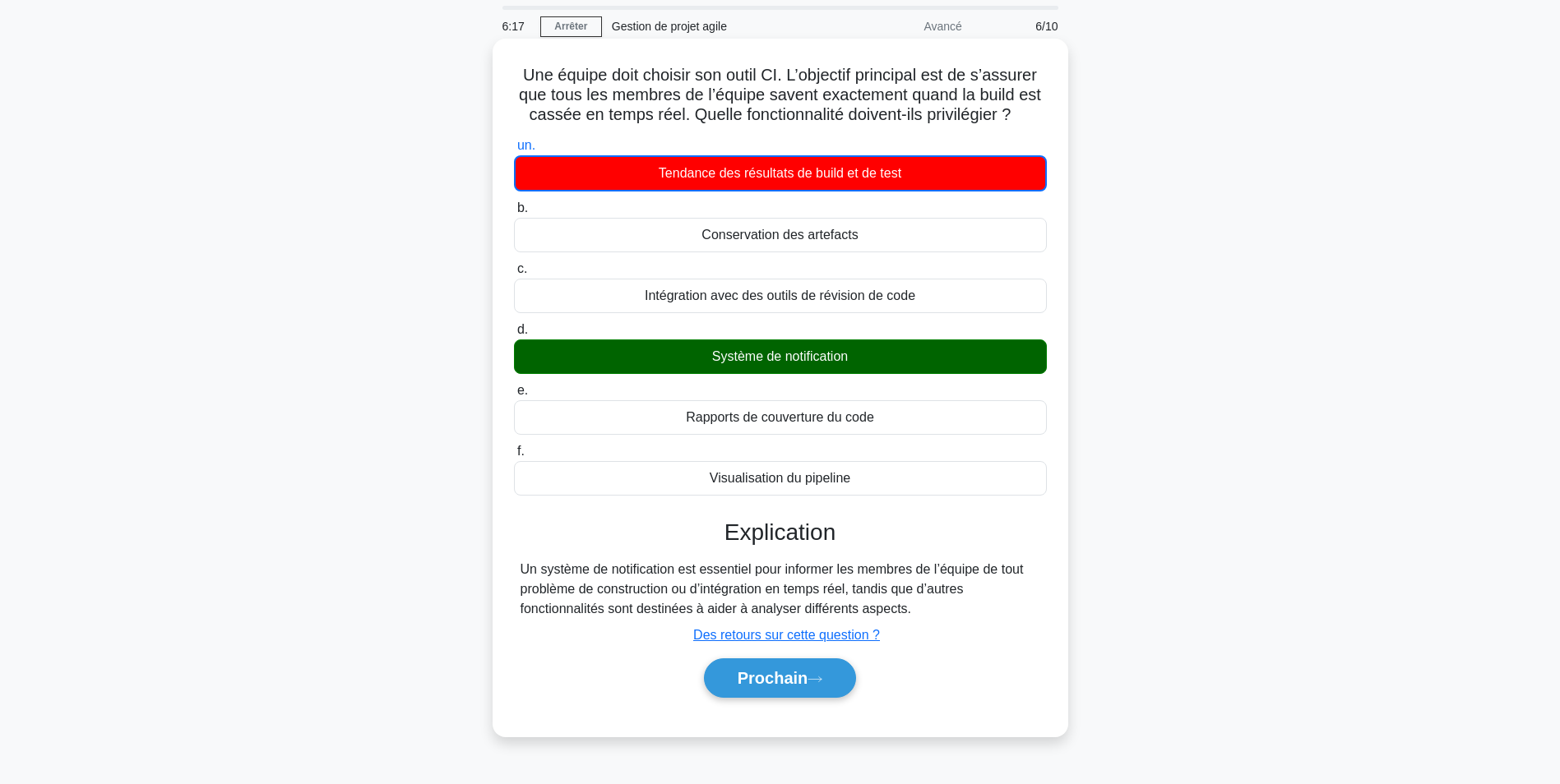
scroll to position [82, 0]
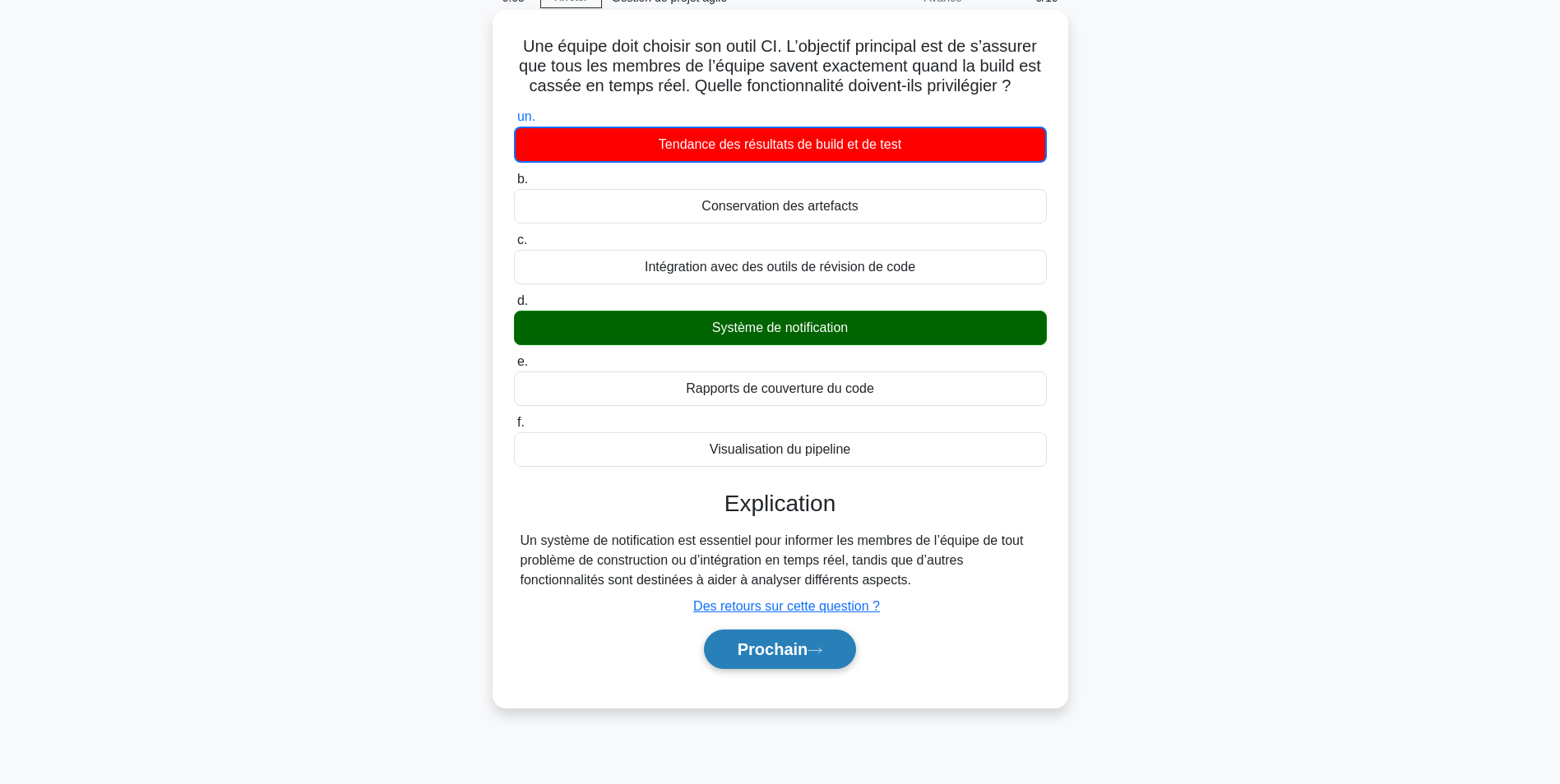
click at [790, 656] on font "Prochain" at bounding box center [773, 649] width 71 height 18
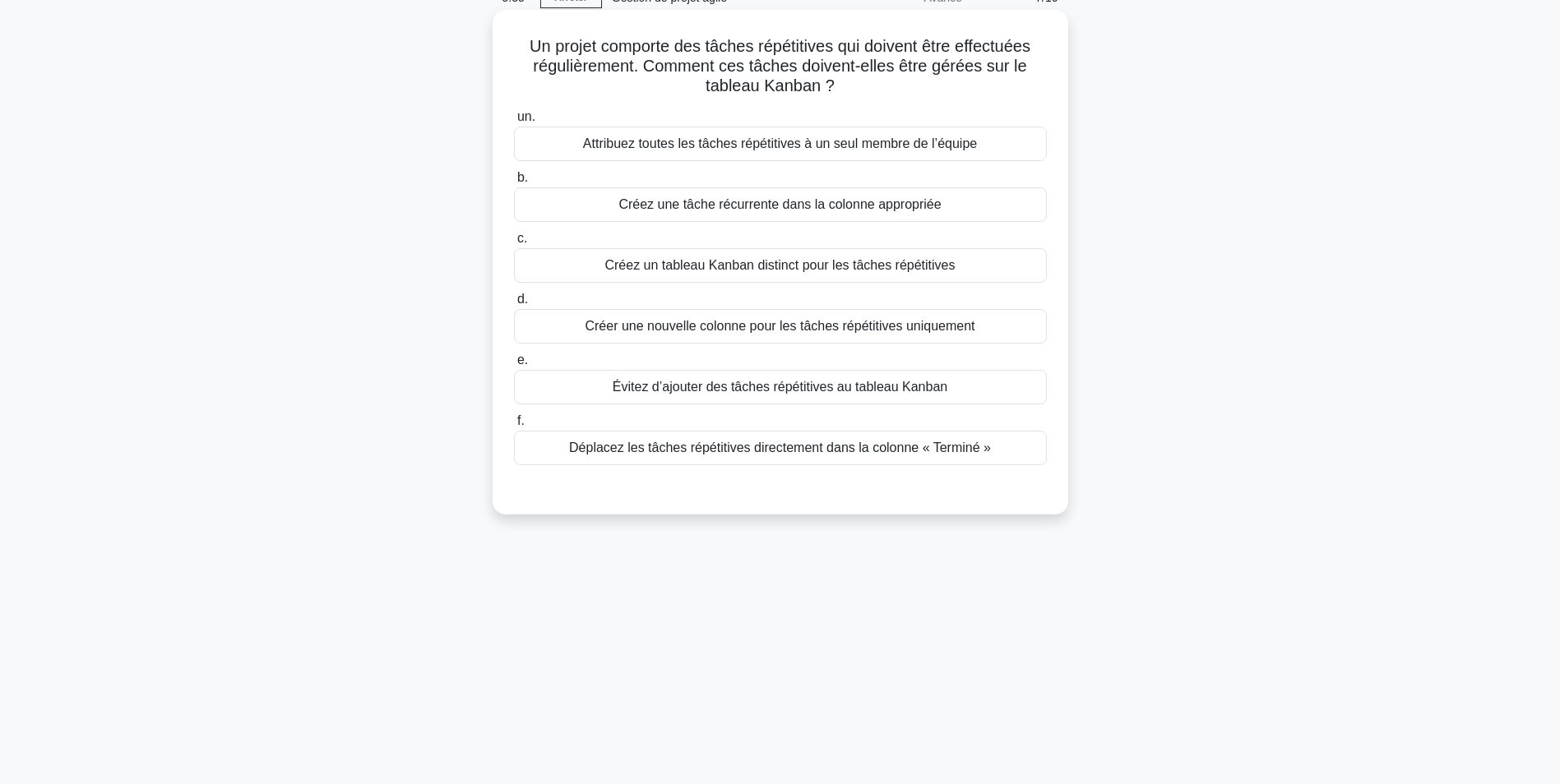
click at [803, 210] on div "Créez une tâche récurrente dans la colonne appropriée" at bounding box center [780, 204] width 533 height 34
click at [514, 183] on input "b. Créez une tâche récurrente dans la colonne appropriée" at bounding box center [514, 178] width 0 height 11
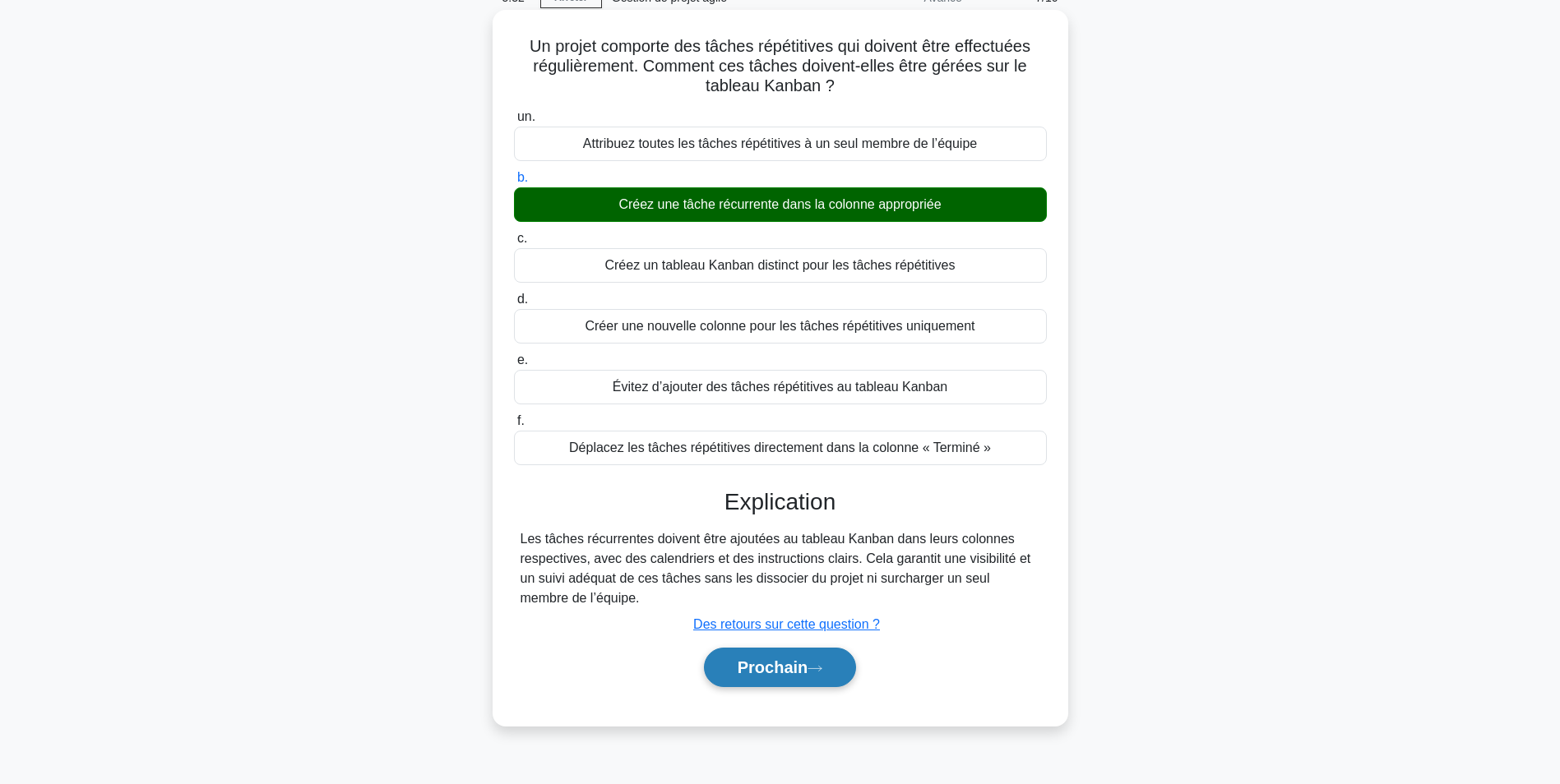
click at [790, 663] on font "Prochain" at bounding box center [773, 667] width 71 height 18
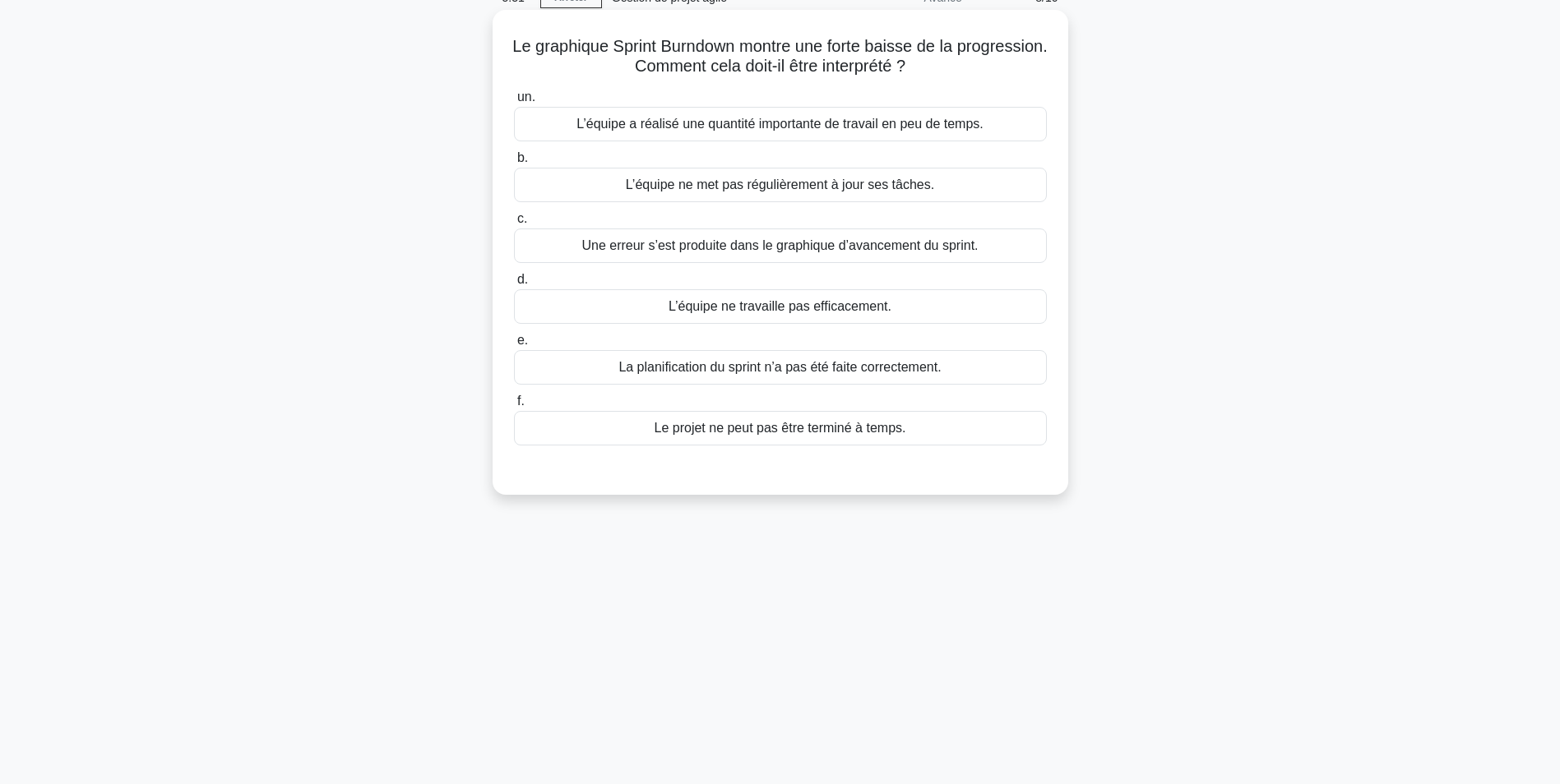
scroll to position [0, 0]
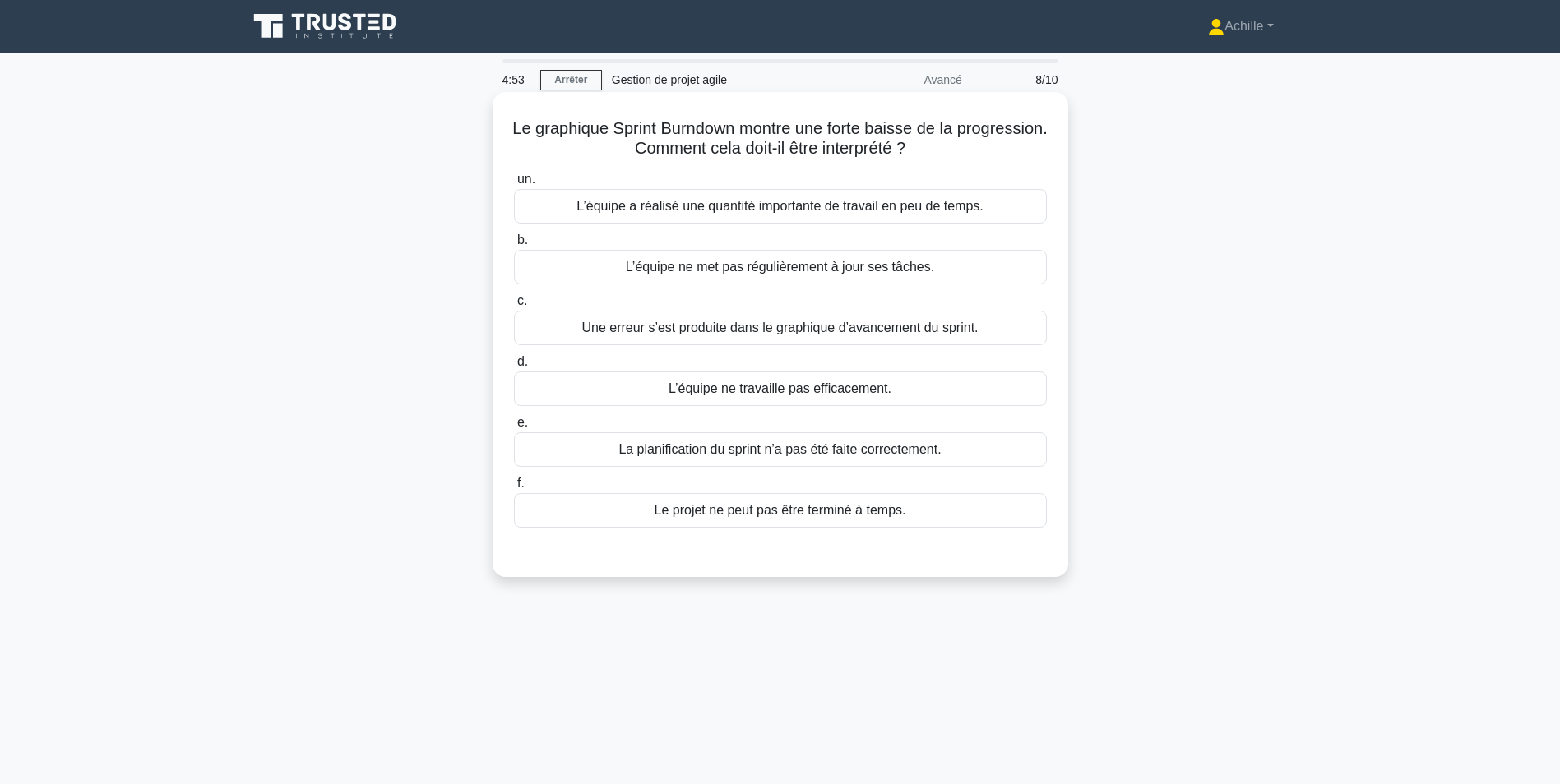
click at [711, 511] on div "Le projet ne peut pas être terminé à temps." at bounding box center [780, 510] width 533 height 34
click at [514, 489] on input "f. Le projet ne peut pas être terminé à temps." at bounding box center [514, 484] width 0 height 11
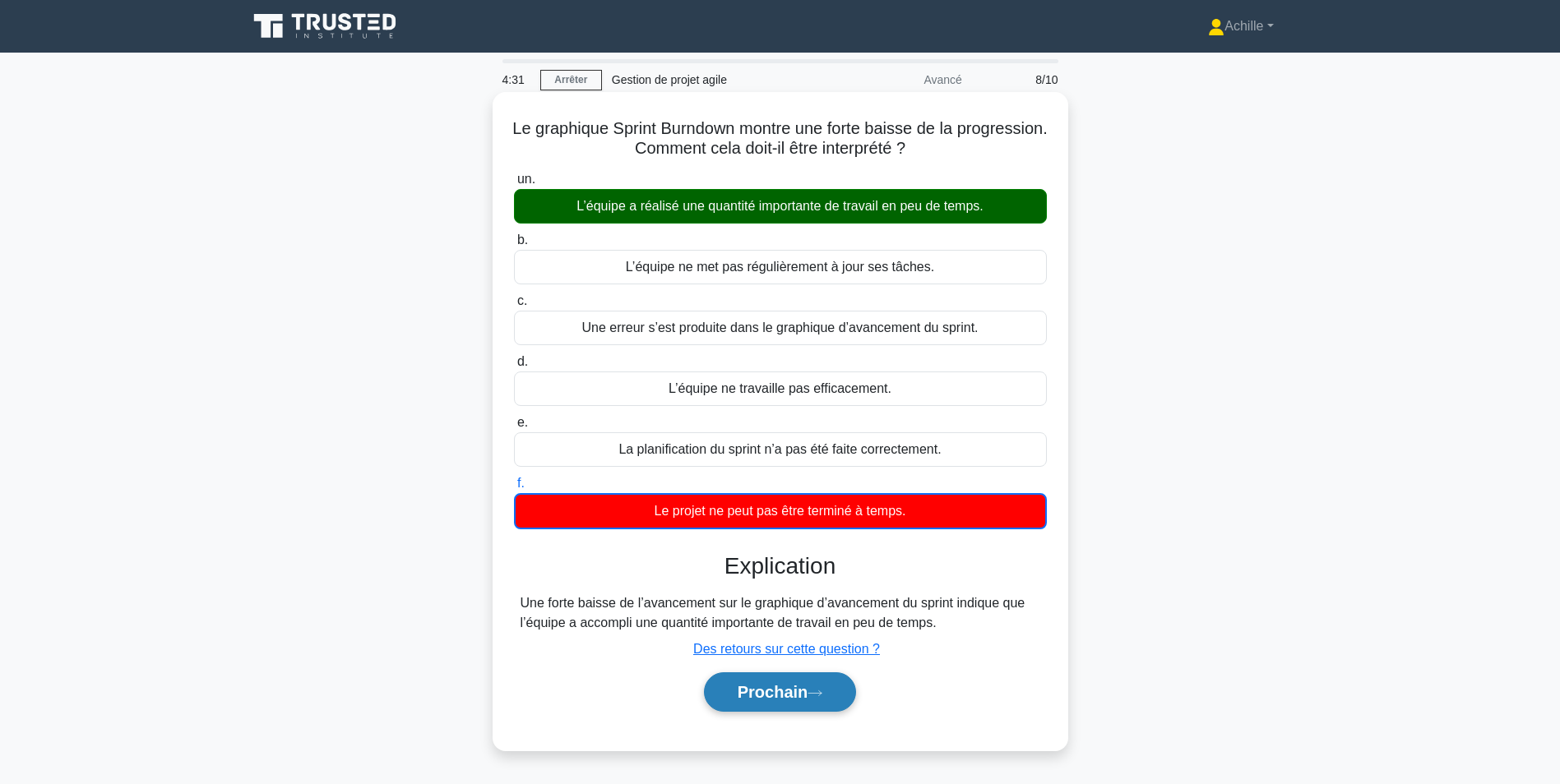
click at [776, 688] on font "Prochain" at bounding box center [773, 692] width 71 height 18
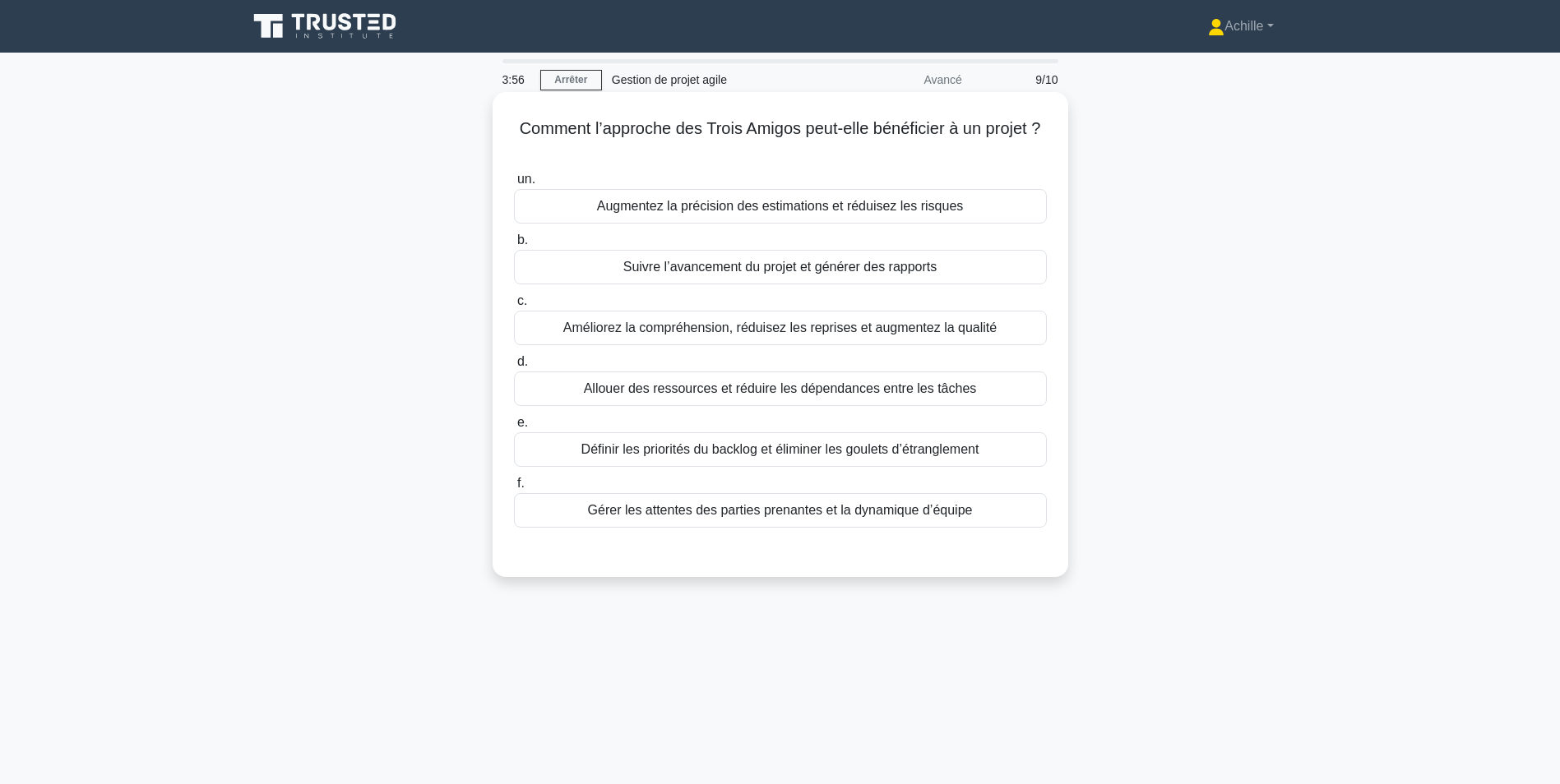
click at [856, 333] on div "Améliorez la compréhension, réduisez les reprises et augmentez la qualité" at bounding box center [780, 328] width 533 height 34
click at [514, 307] on input "c. Améliorez la compréhension, réduisez les reprises et augmentez la qualité" at bounding box center [514, 301] width 0 height 11
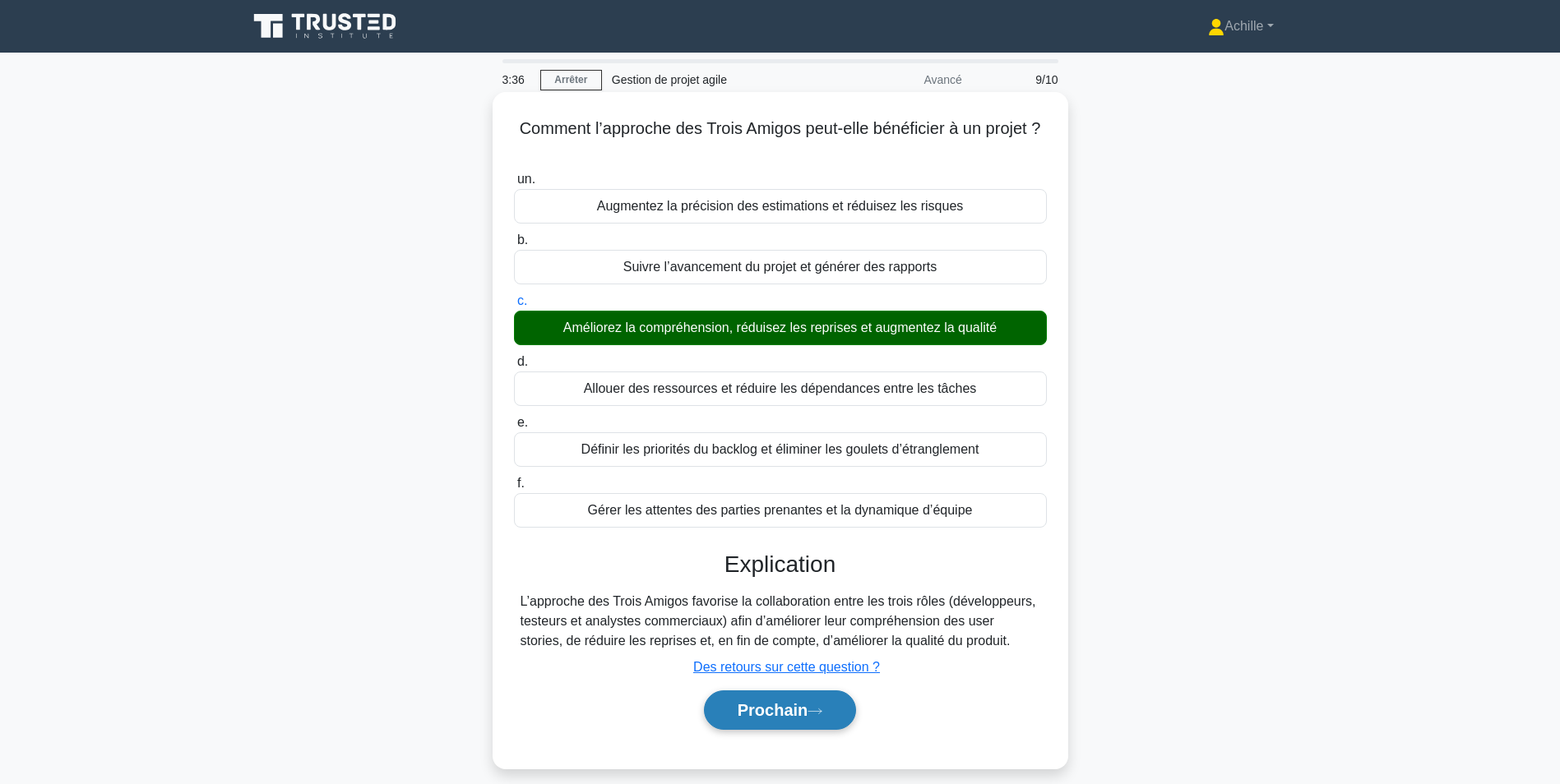
click at [782, 713] on font "Prochain" at bounding box center [773, 710] width 71 height 18
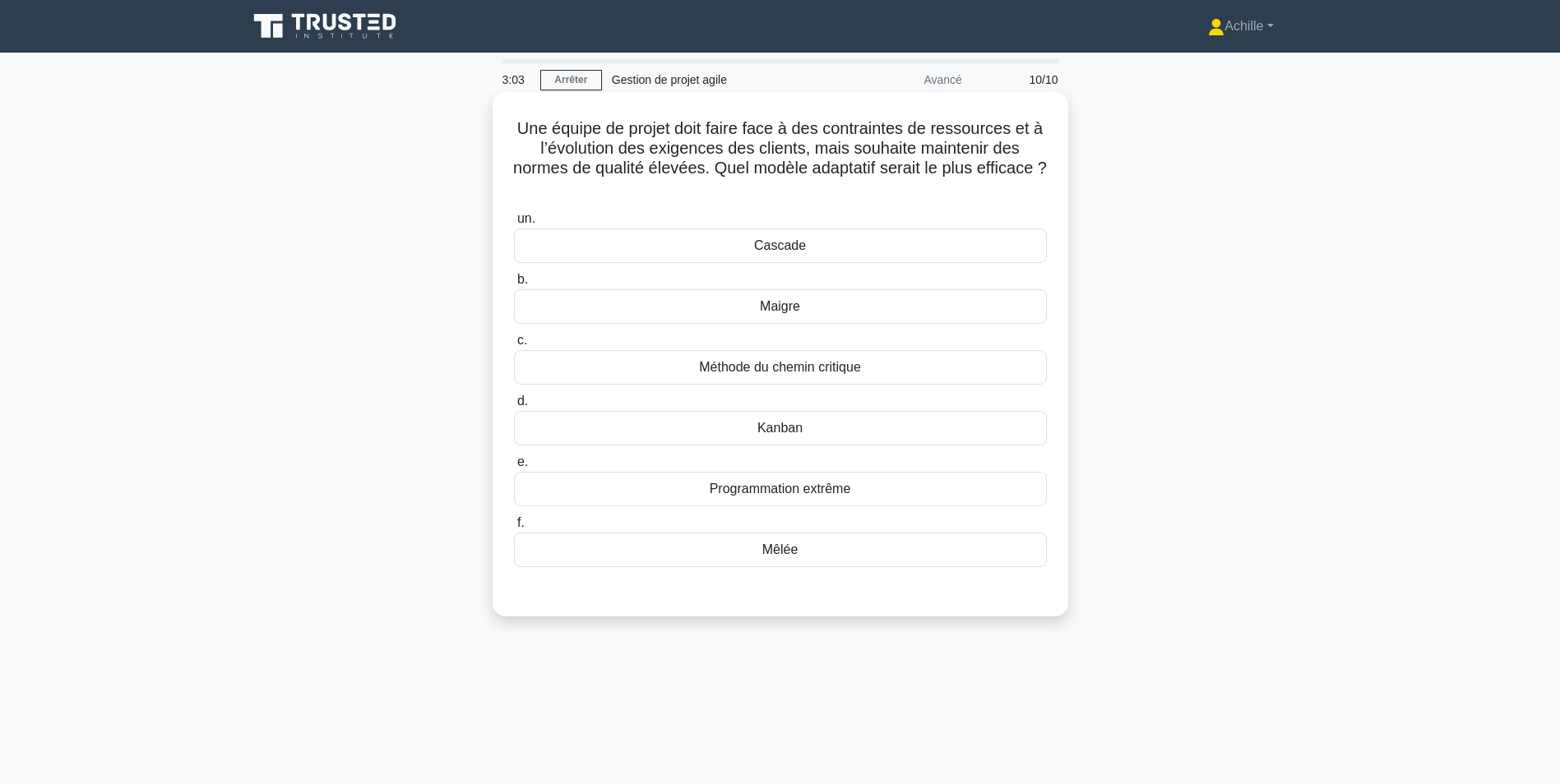
click at [820, 235] on div "Cascade" at bounding box center [780, 245] width 533 height 34
click at [514, 225] on input "un. Cascade" at bounding box center [514, 219] width 0 height 11
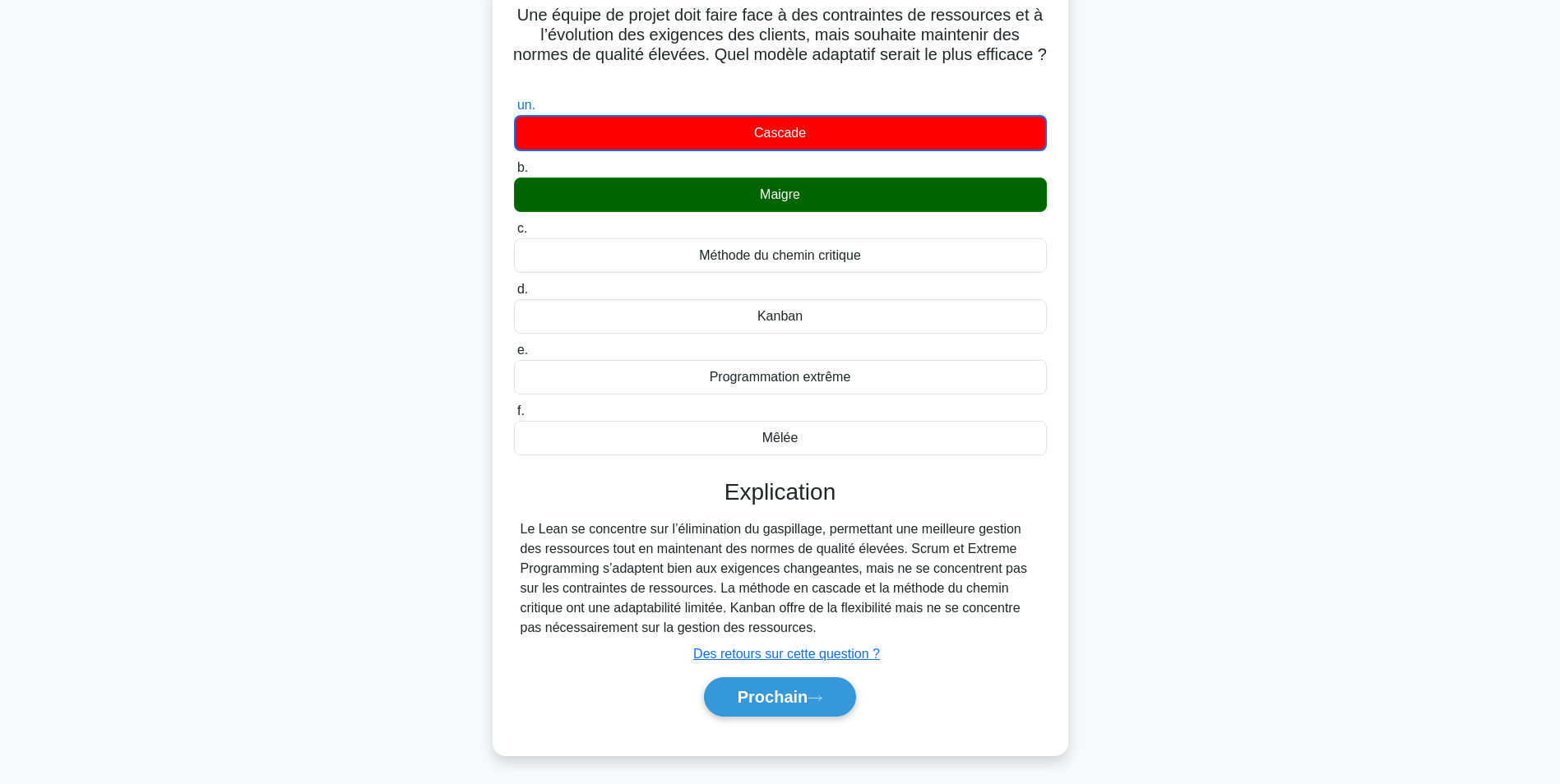
scroll to position [117, 0]
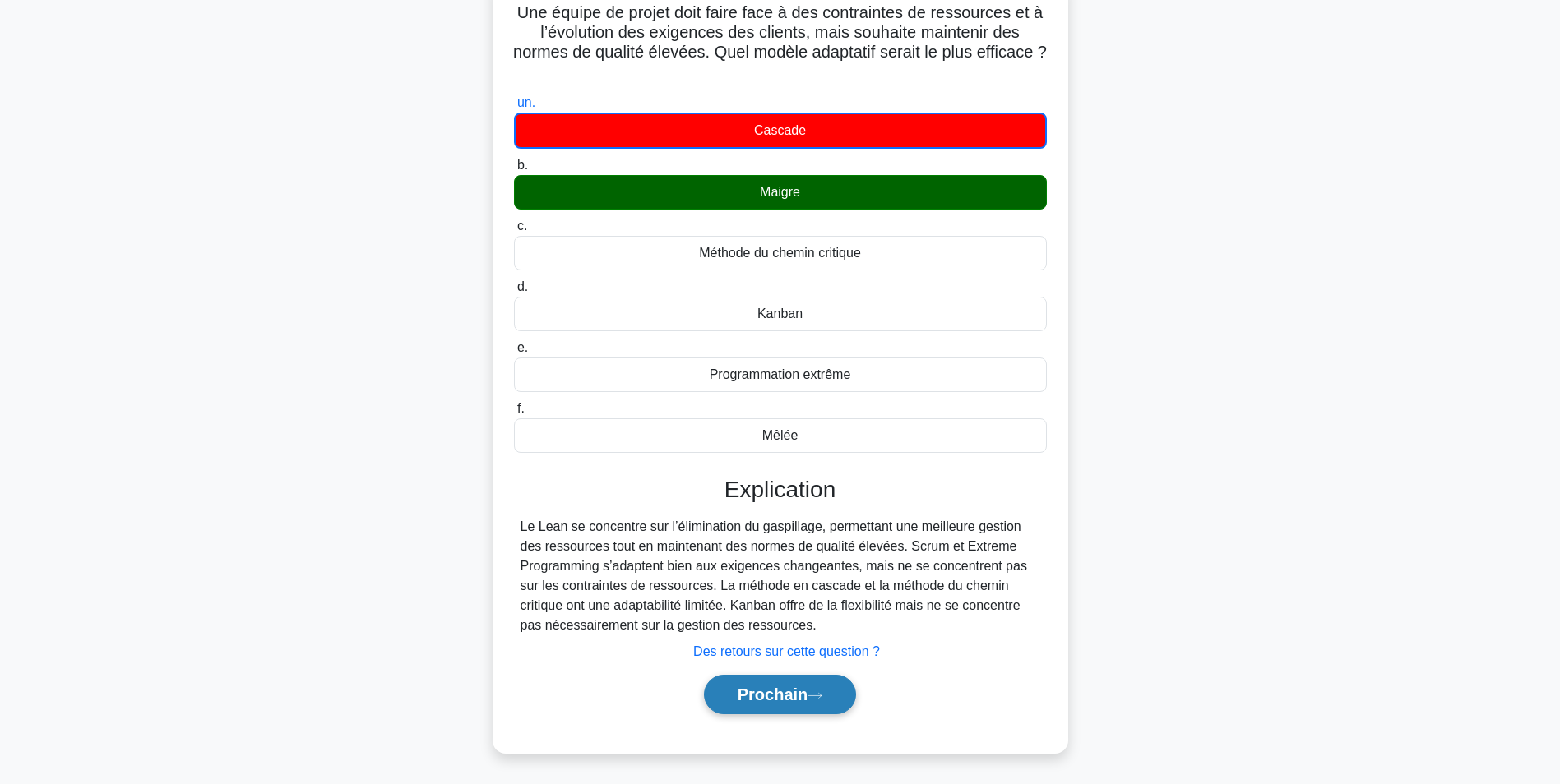
click at [800, 699] on font "Prochain" at bounding box center [773, 694] width 71 height 18
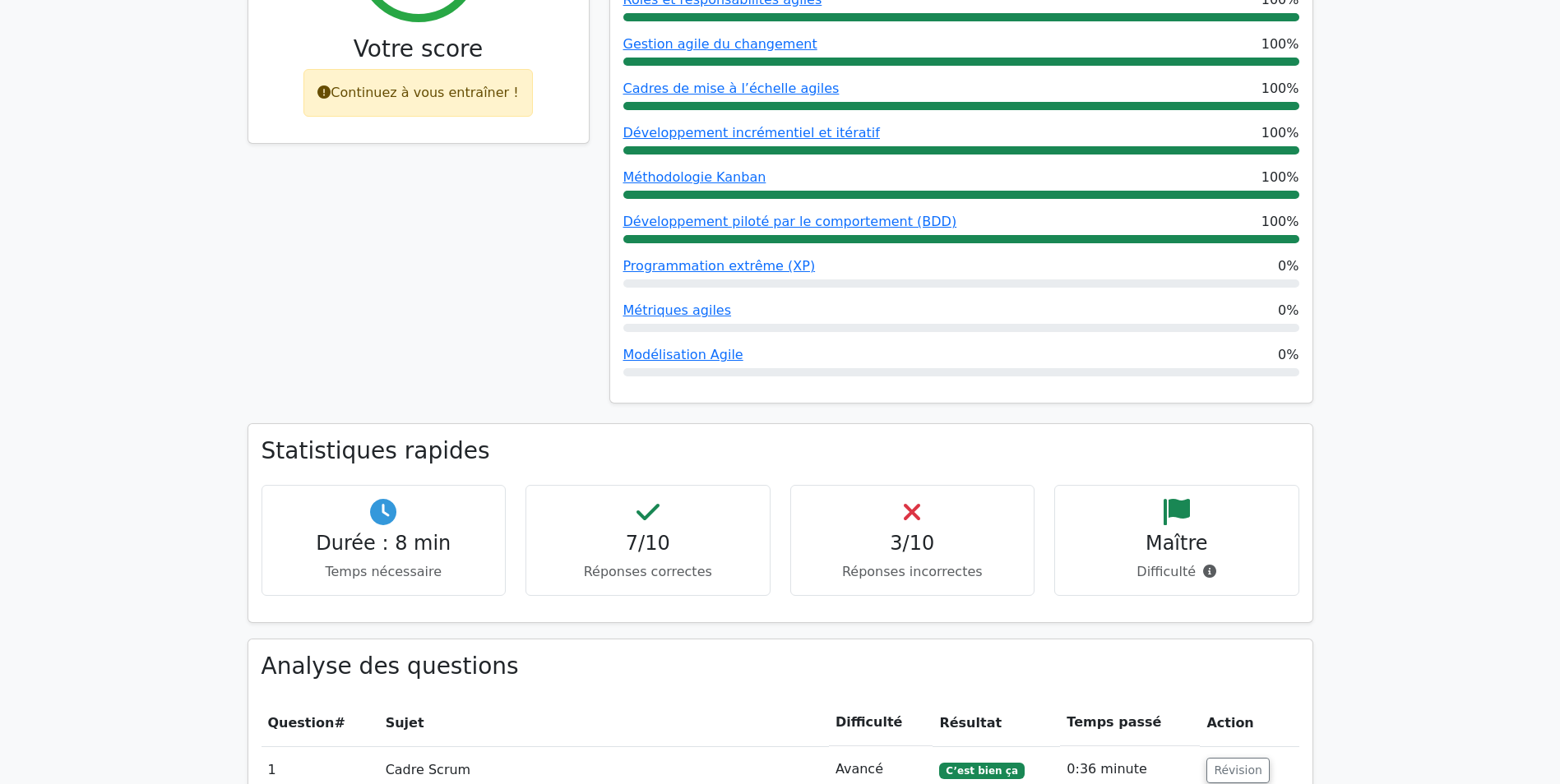
scroll to position [173, 0]
